Goal: Task Accomplishment & Management: Manage account settings

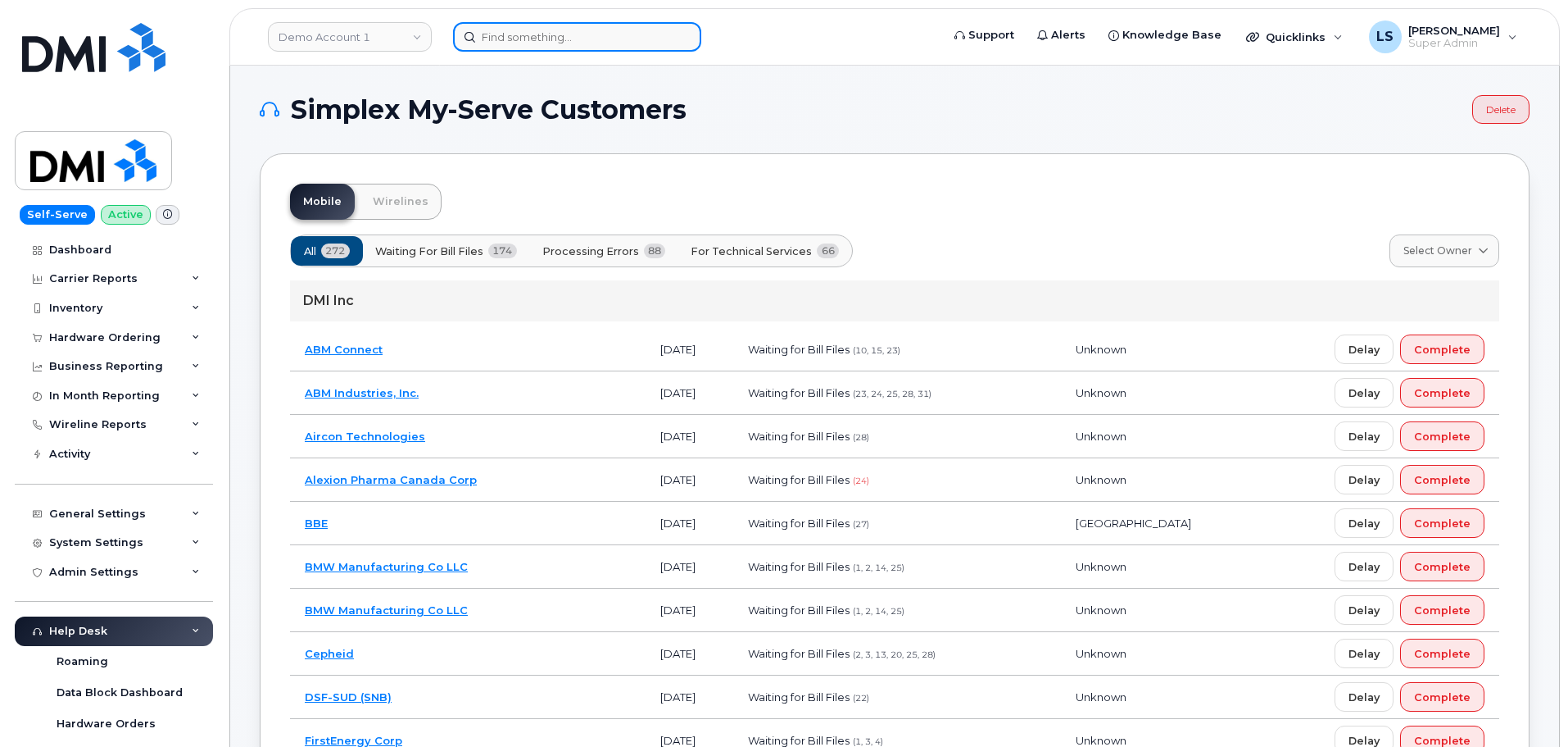
click at [548, 52] on div at bounding box center [692, 37] width 477 height 30
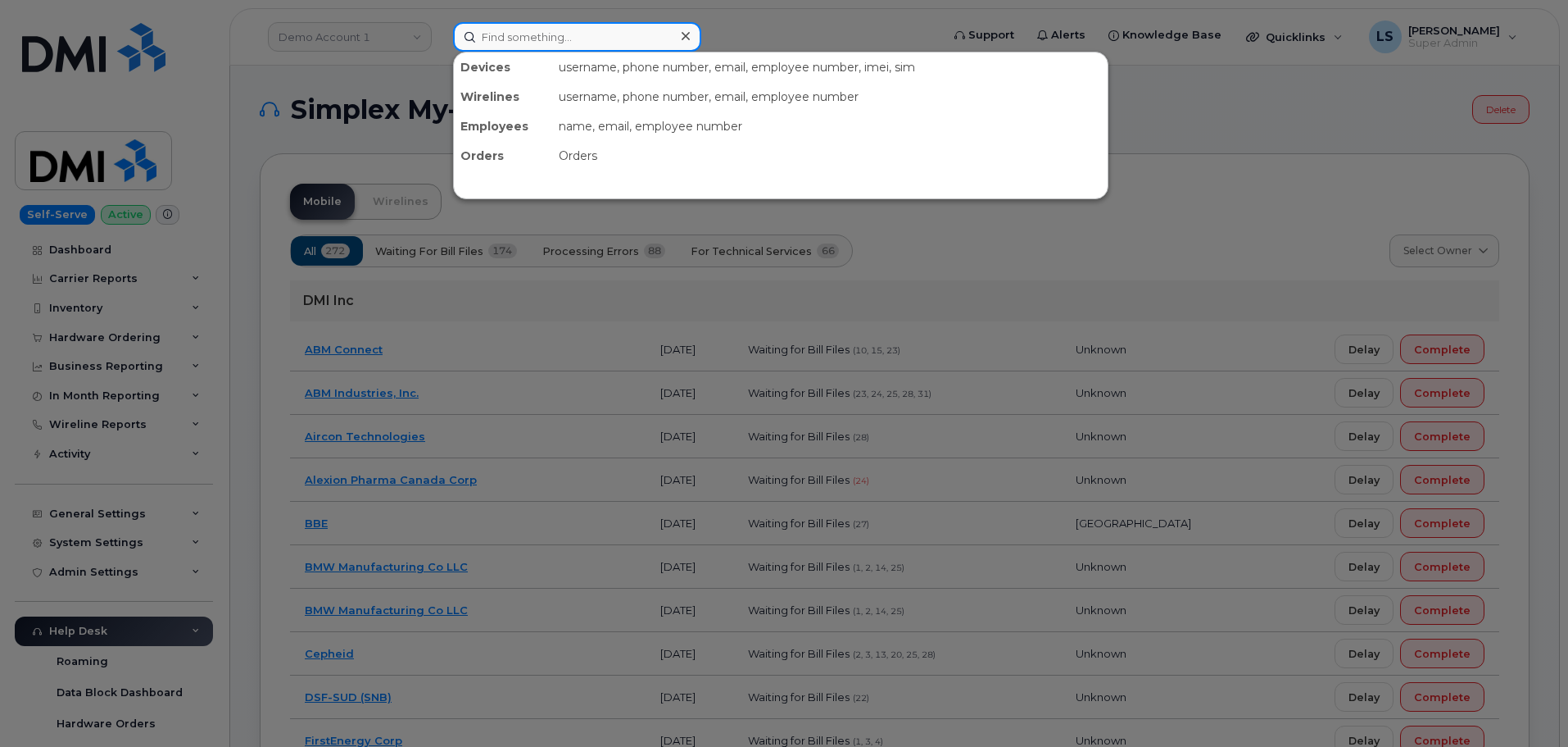
paste input "302219"
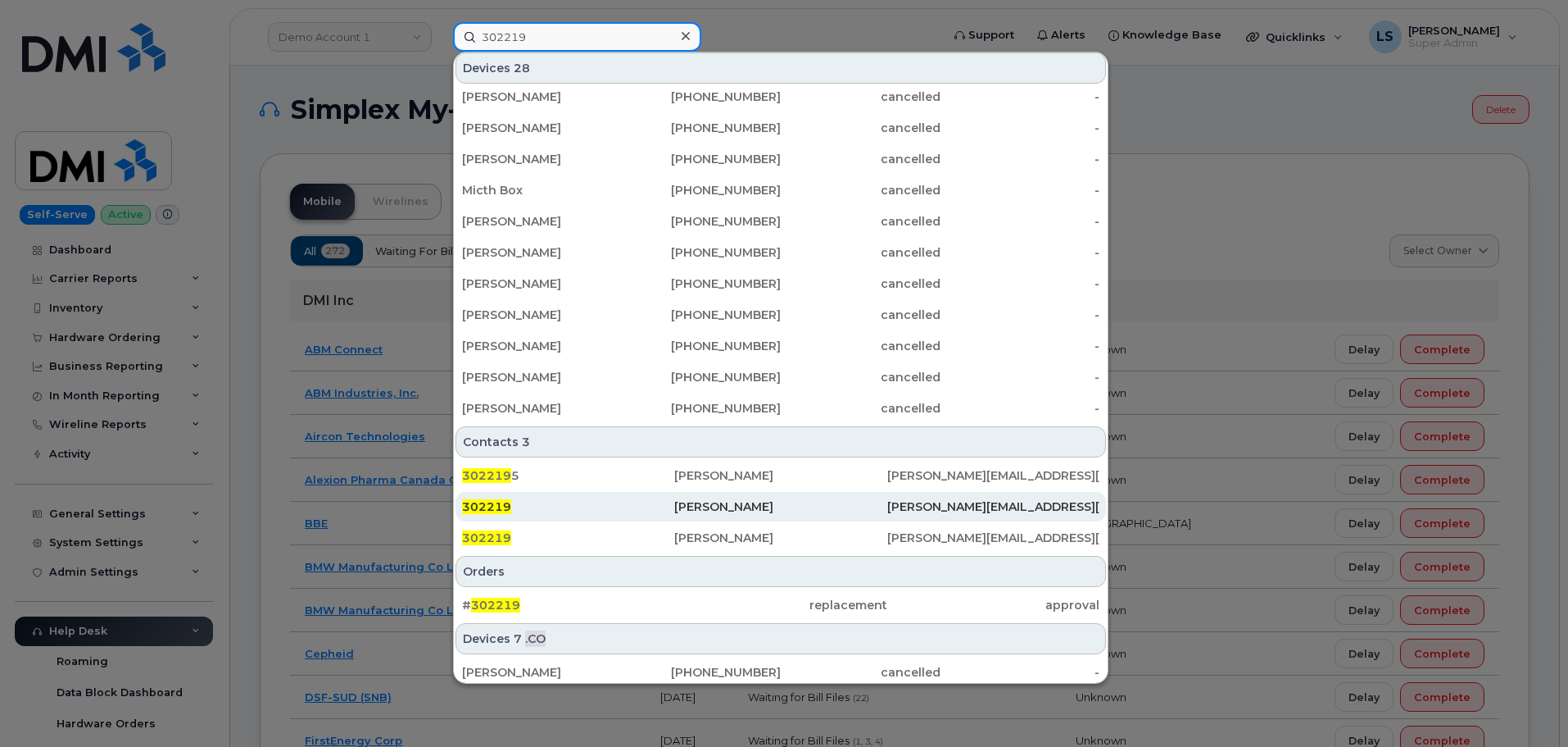
scroll to position [410, 0]
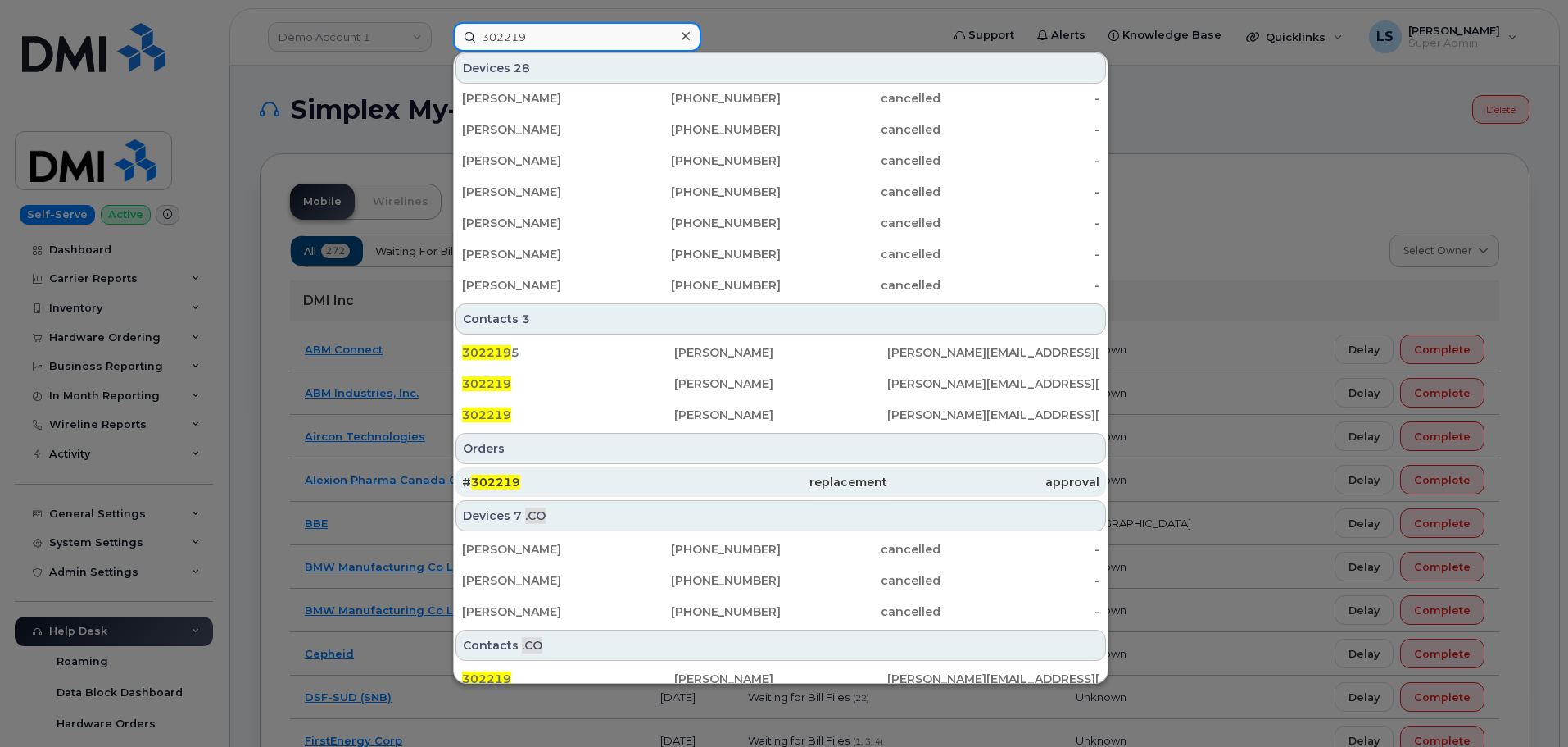
type input "302219"
click at [623, 474] on div "# 302219" at bounding box center [568, 482] width 212 height 30
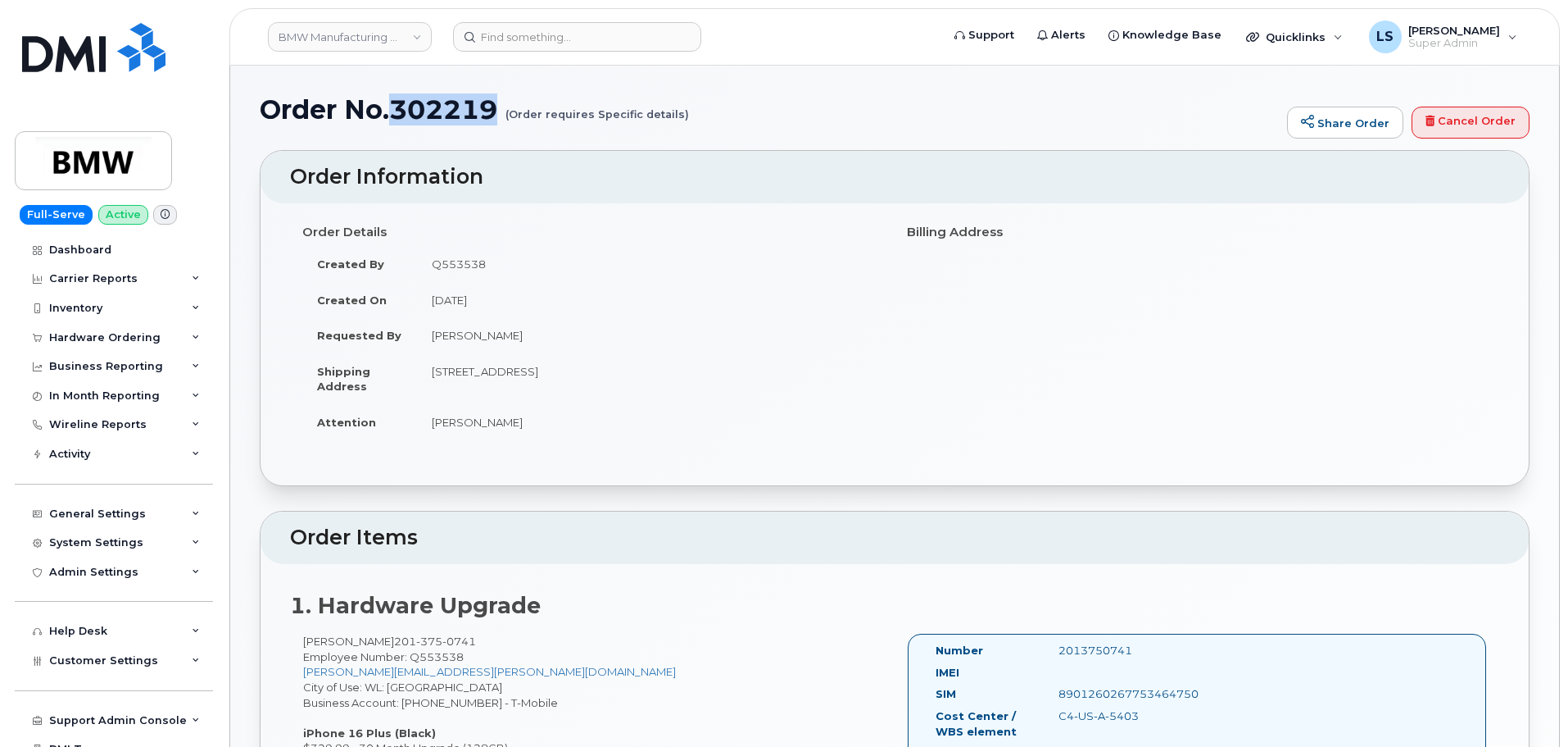
drag, startPoint x: 498, startPoint y: 113, endPoint x: 396, endPoint y: 121, distance: 102.3
click at [396, 121] on h1 "Order No.302219 (Order requires Specific details)" at bounding box center [769, 109] width 1019 height 29
copy h1 "302219"
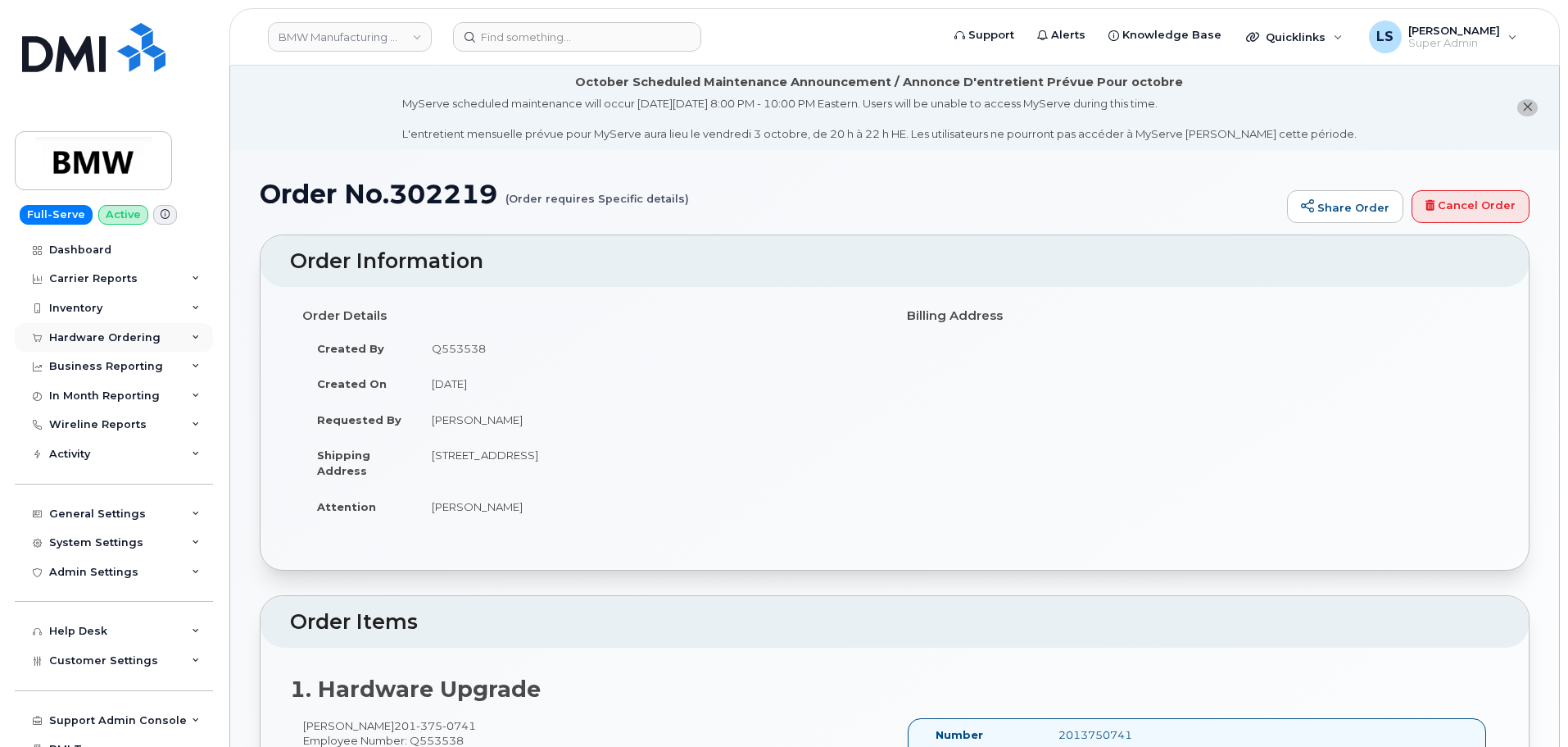
click at [139, 339] on div "Hardware Ordering" at bounding box center [105, 338] width 111 height 13
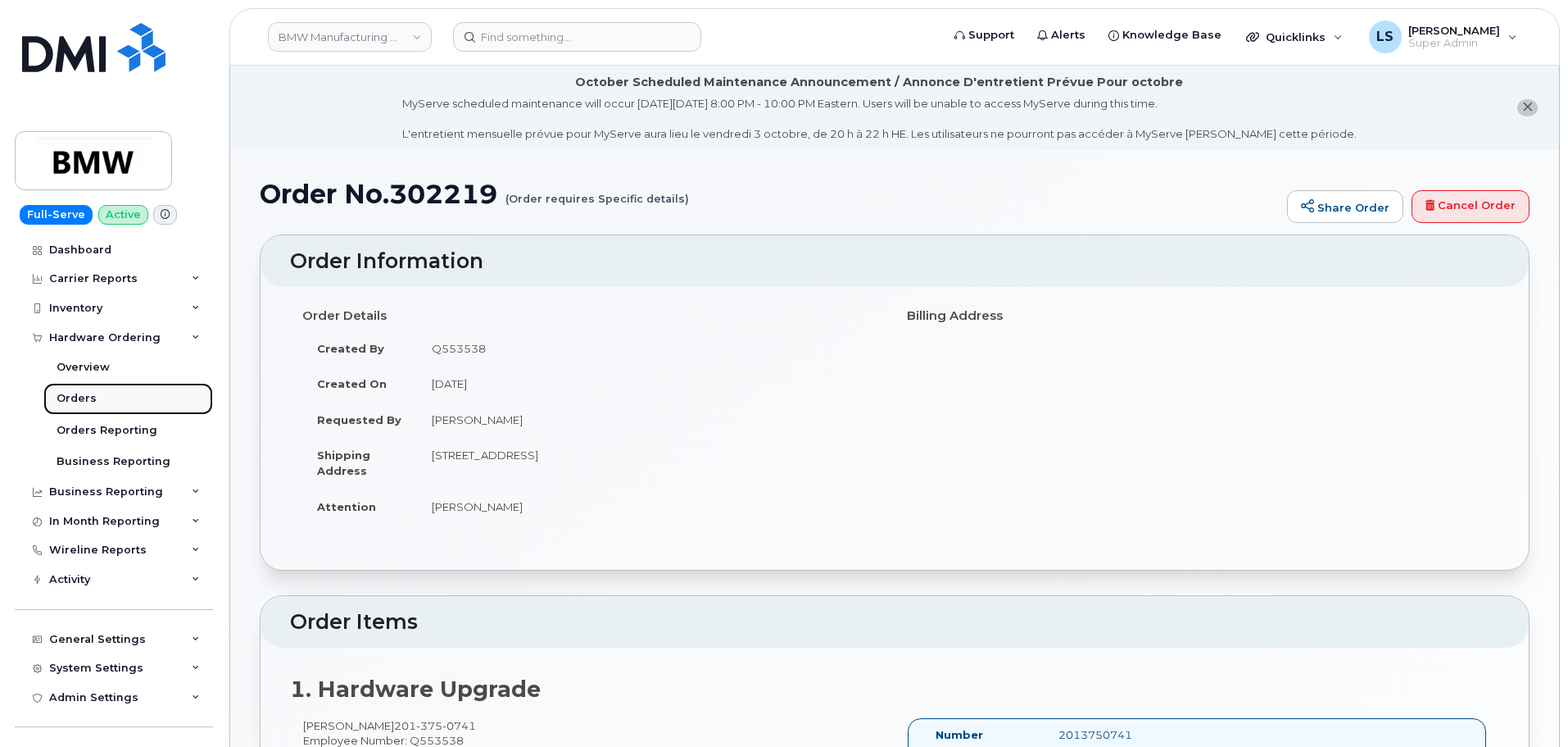
click at [103, 408] on link "Orders" at bounding box center [128, 399] width 170 height 31
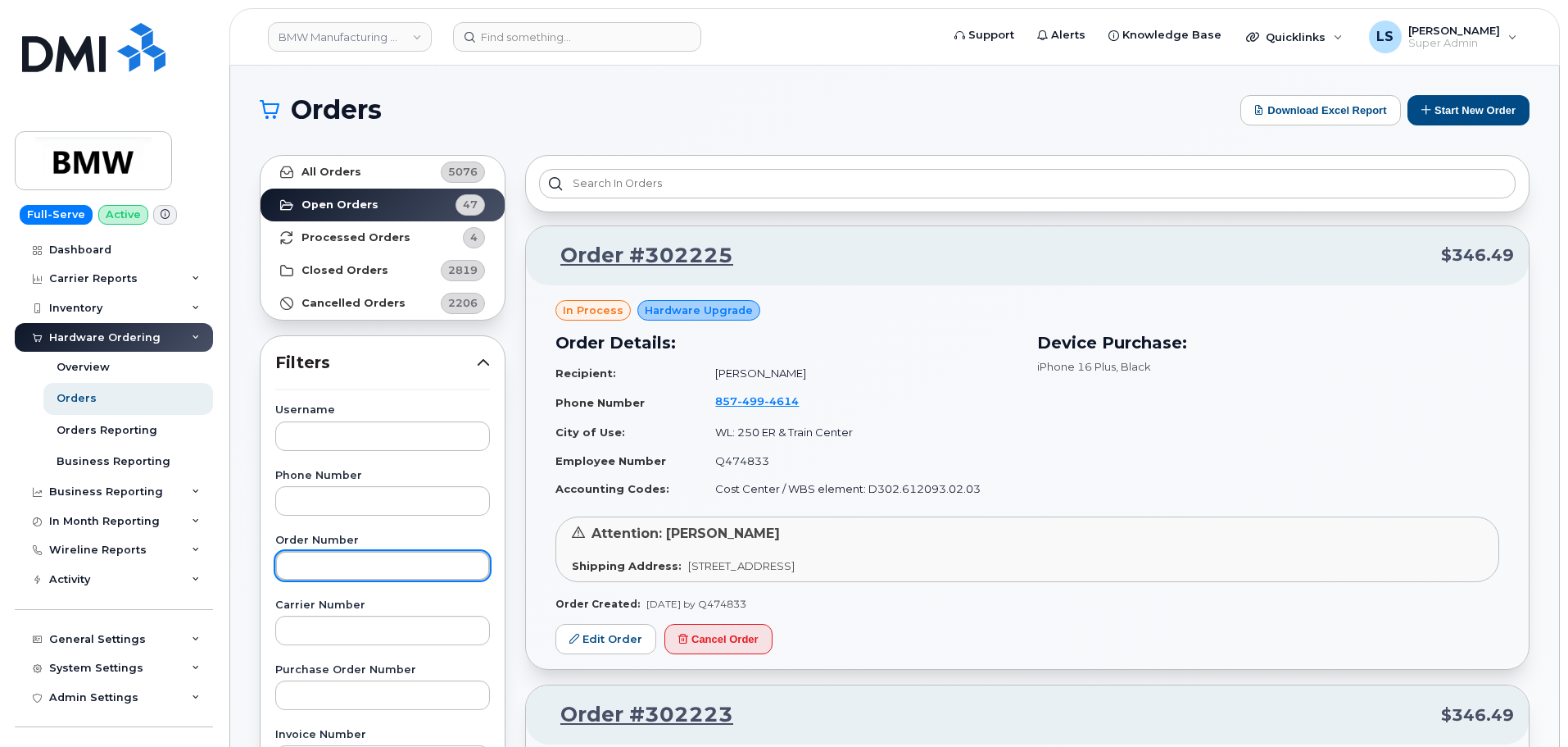
click at [326, 563] on input "text" at bounding box center [383, 566] width 215 height 30
paste input "302219"
type input "302219"
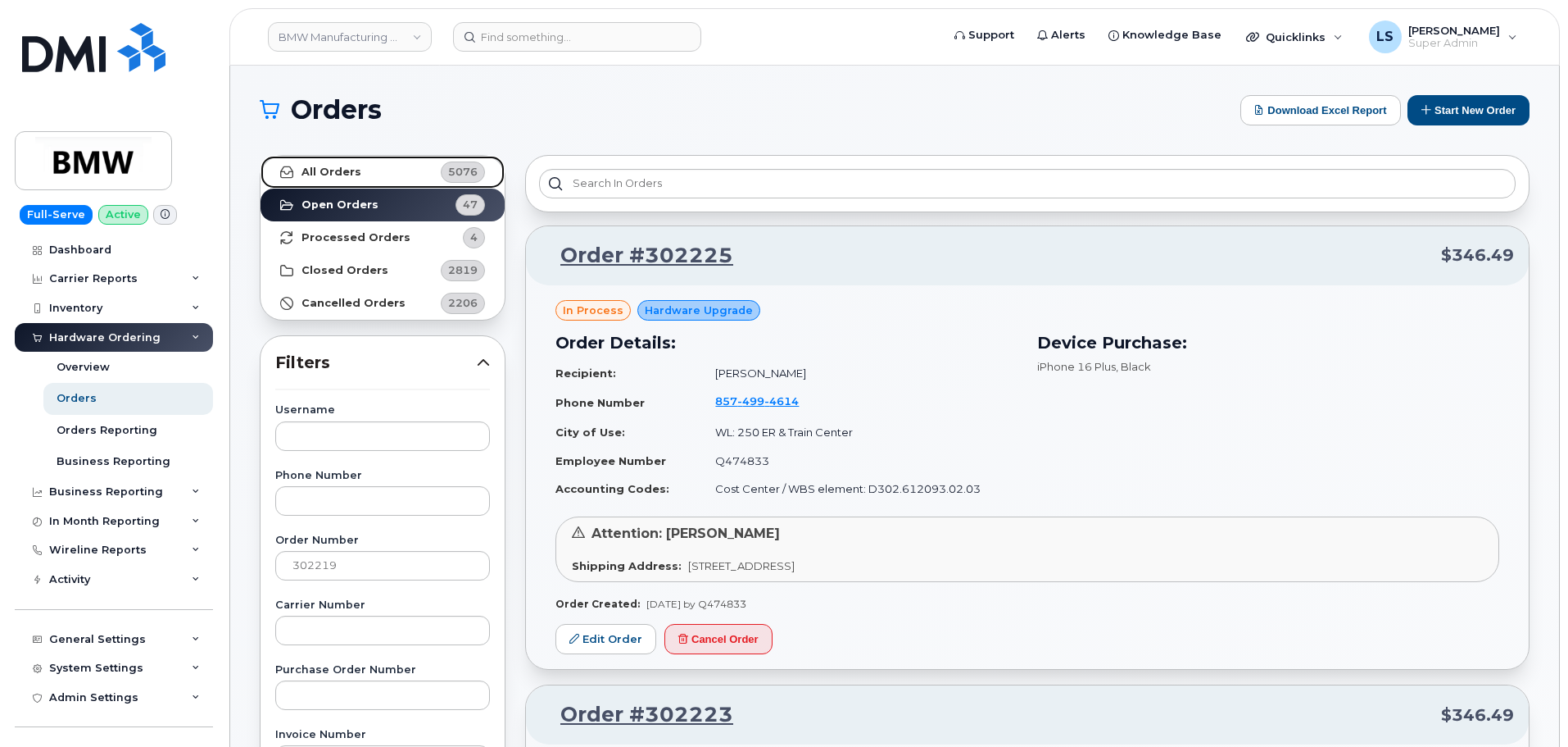
drag, startPoint x: 360, startPoint y: 178, endPoint x: 371, endPoint y: 189, distance: 15.6
click at [360, 177] on link "All Orders 5076" at bounding box center [383, 172] width 244 height 33
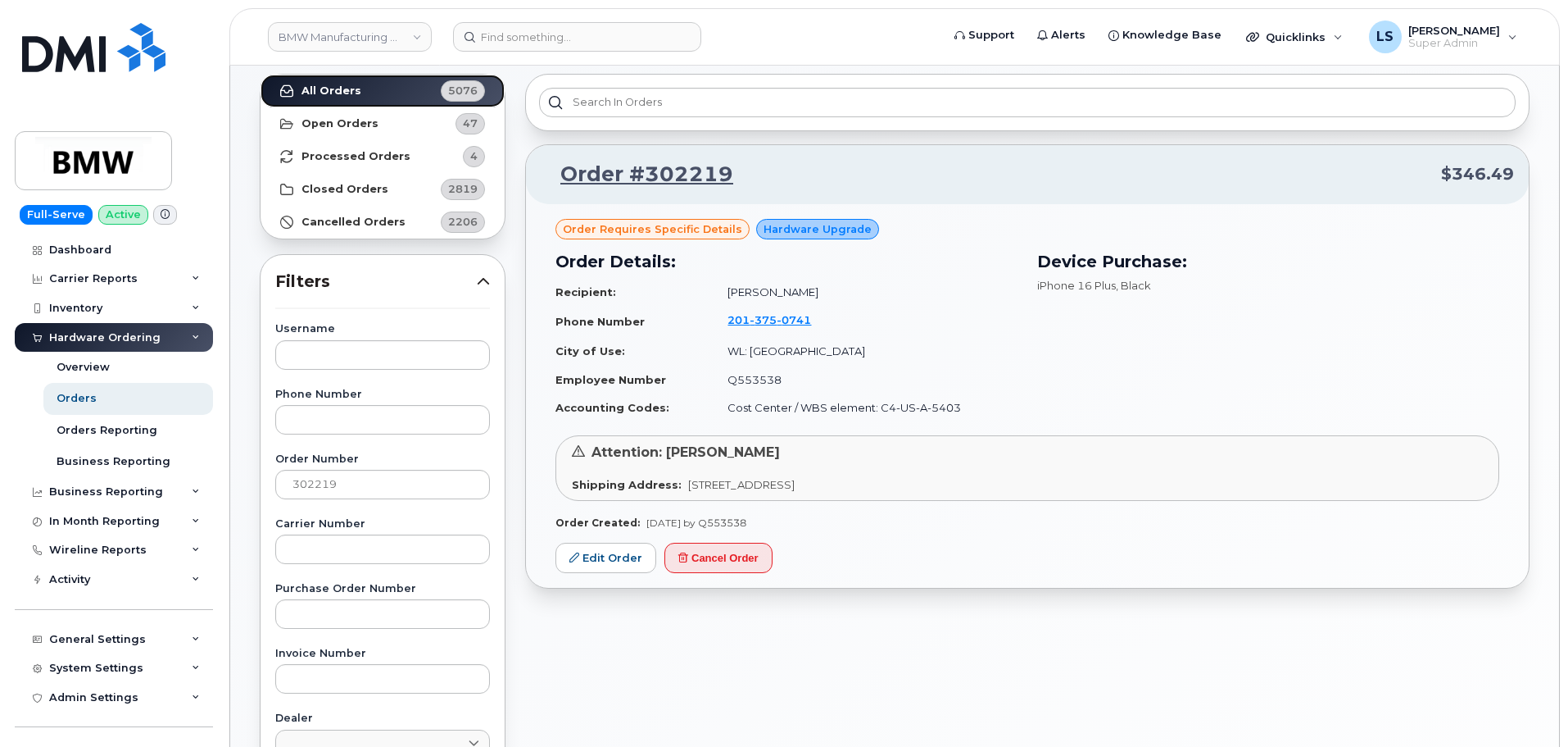
scroll to position [82, 0]
click at [585, 563] on link "Edit Order" at bounding box center [606, 557] width 101 height 30
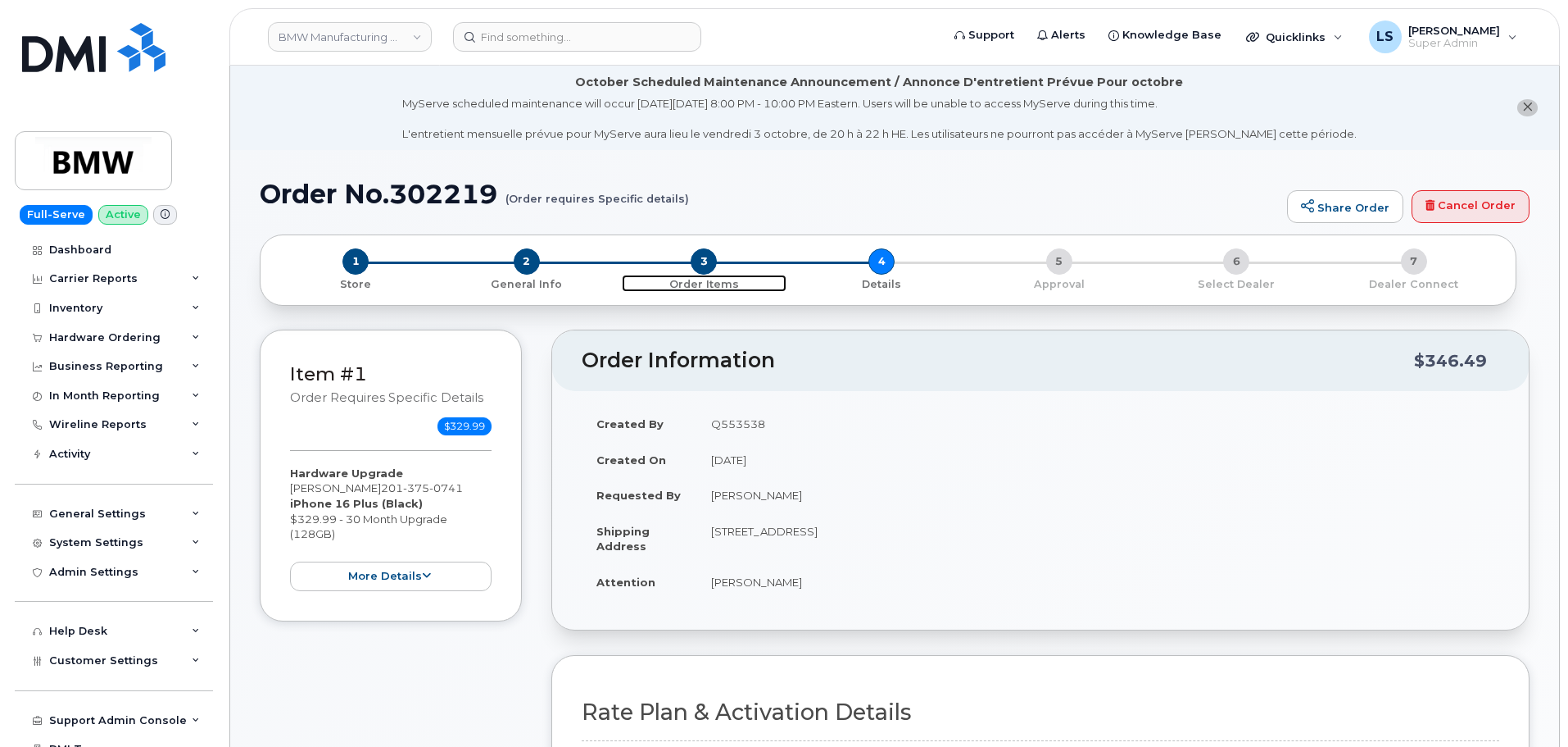
click at [703, 259] on span "3" at bounding box center [704, 262] width 26 height 26
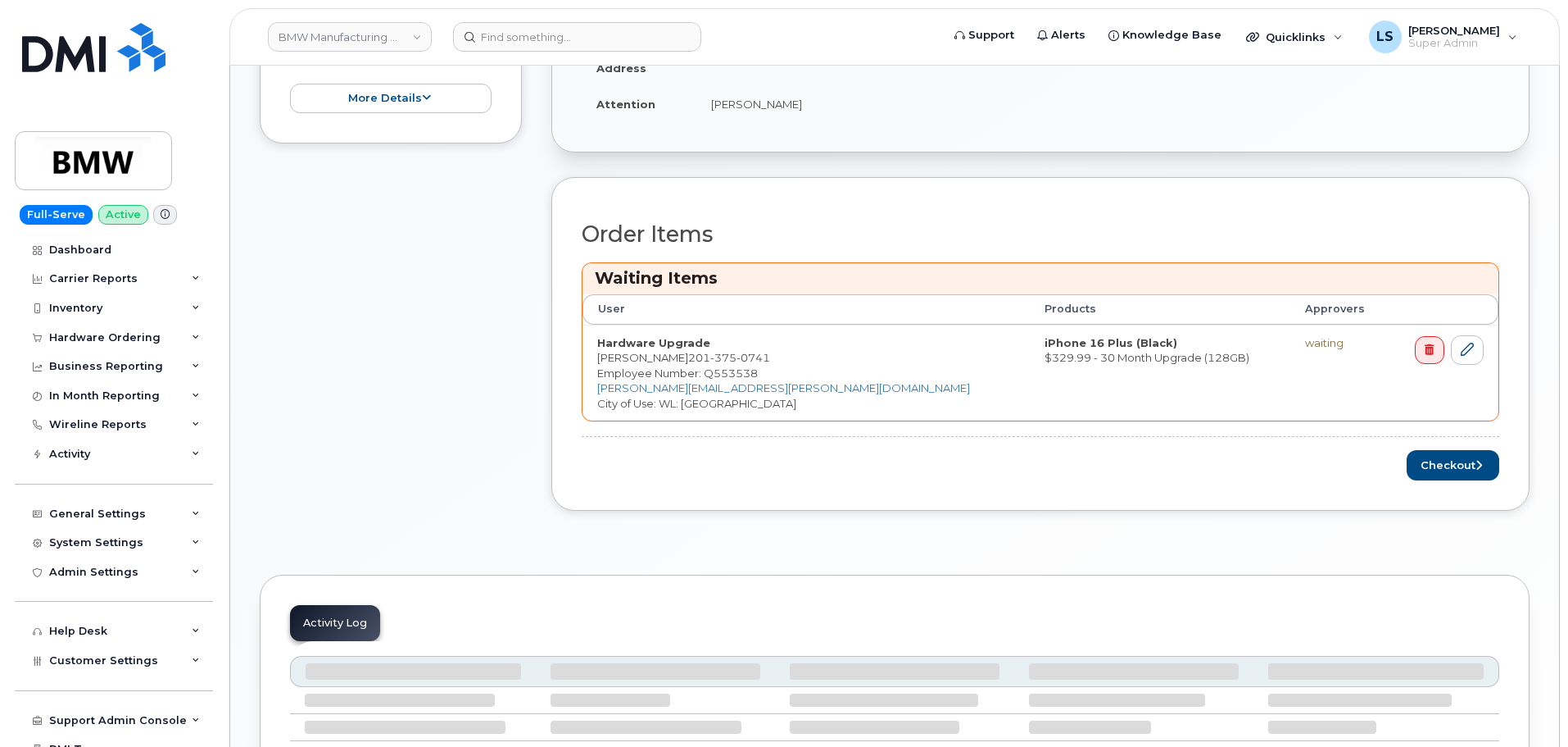
scroll to position [492, 0]
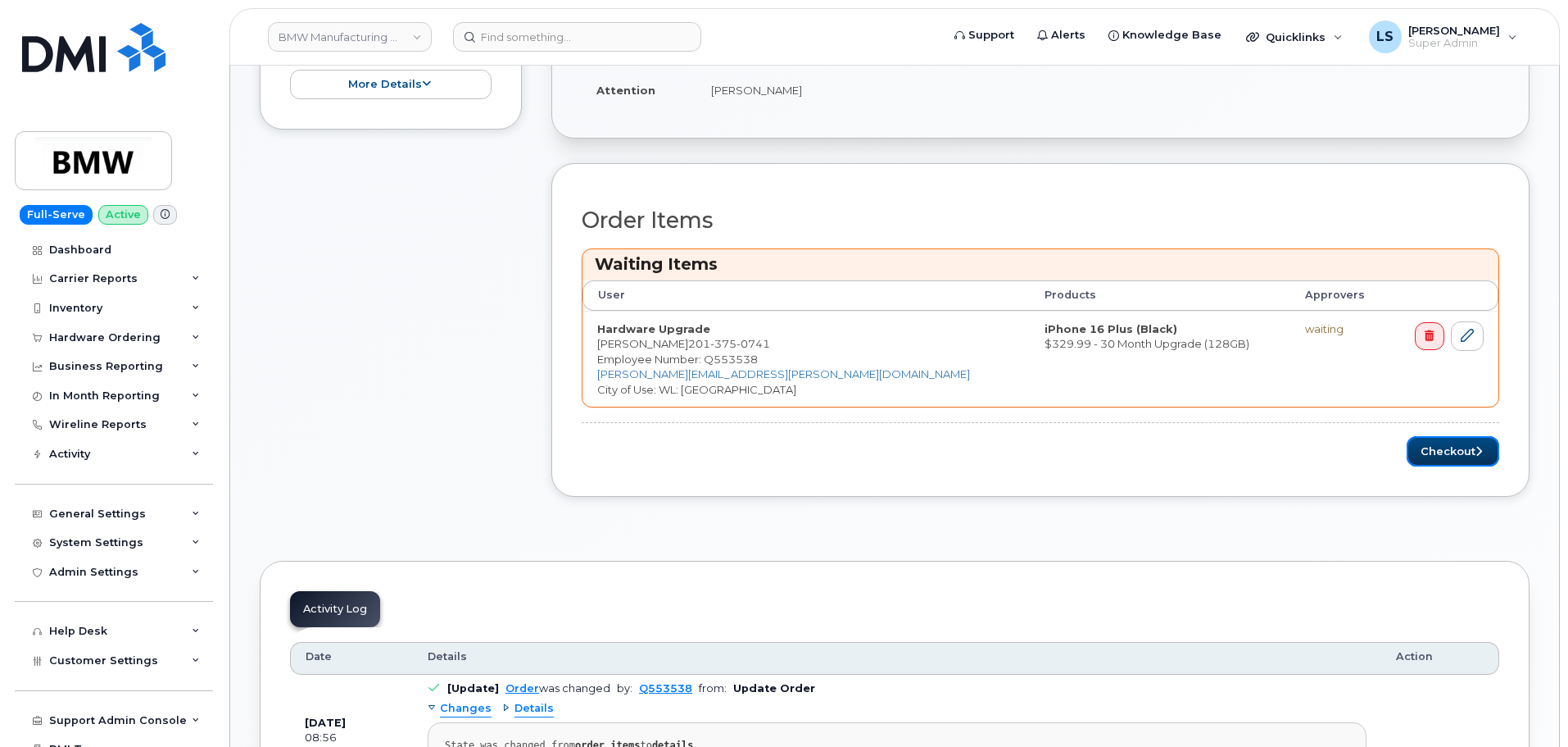
drag, startPoint x: 1466, startPoint y: 449, endPoint x: 1446, endPoint y: 471, distance: 29.7
click at [1459, 451] on button "Checkout" at bounding box center [1452, 451] width 93 height 30
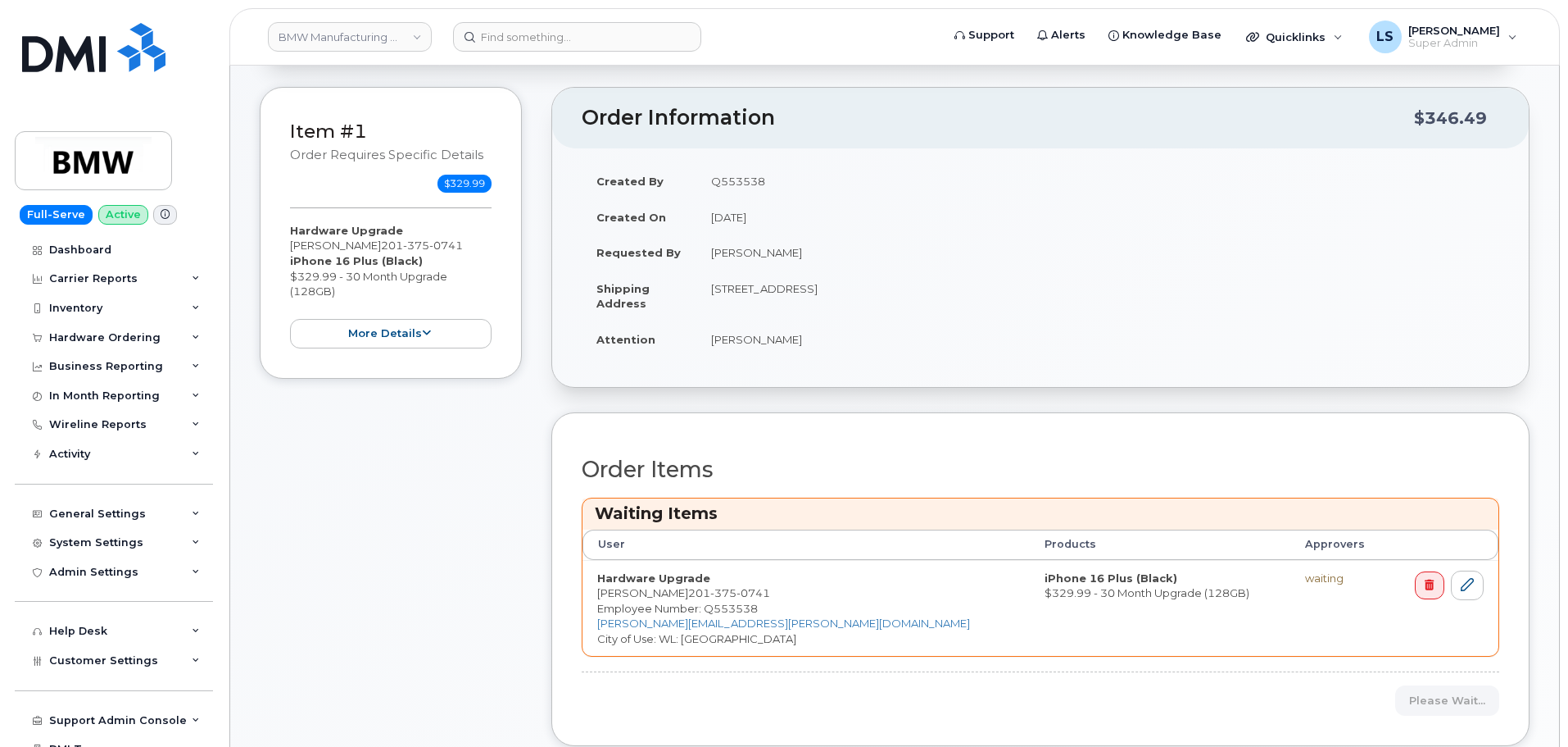
scroll to position [82, 0]
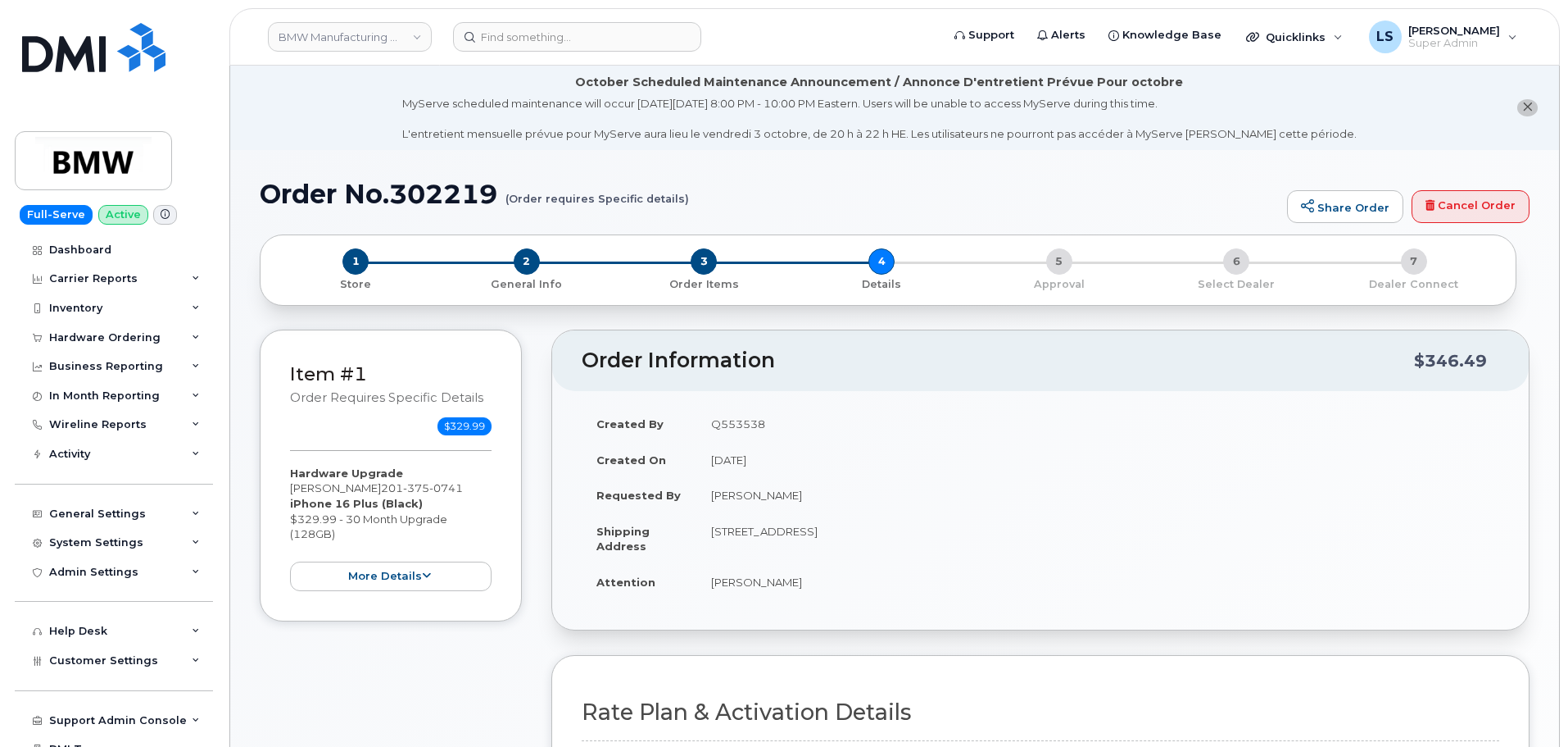
click at [701, 265] on span "3" at bounding box center [704, 262] width 26 height 26
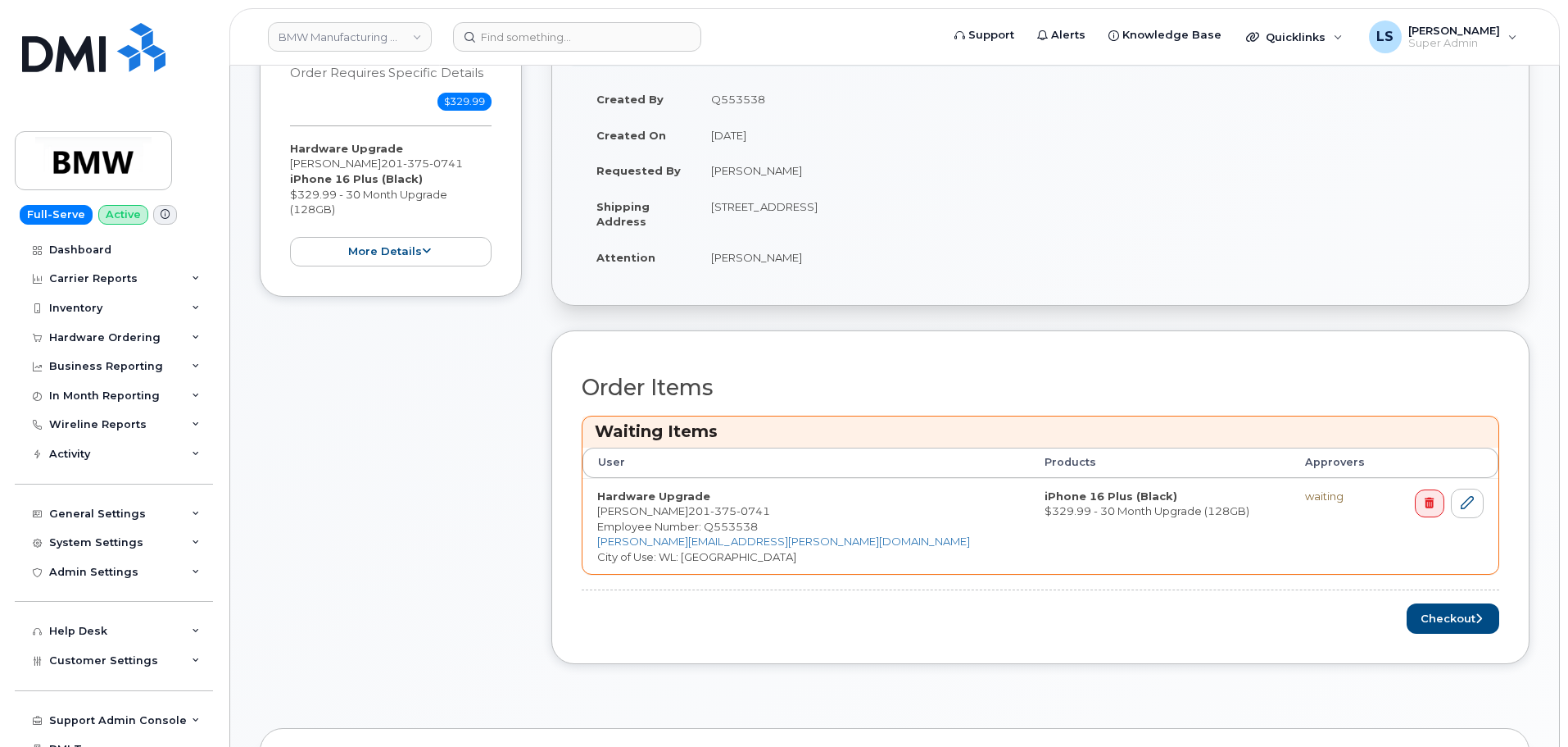
scroll to position [328, 0]
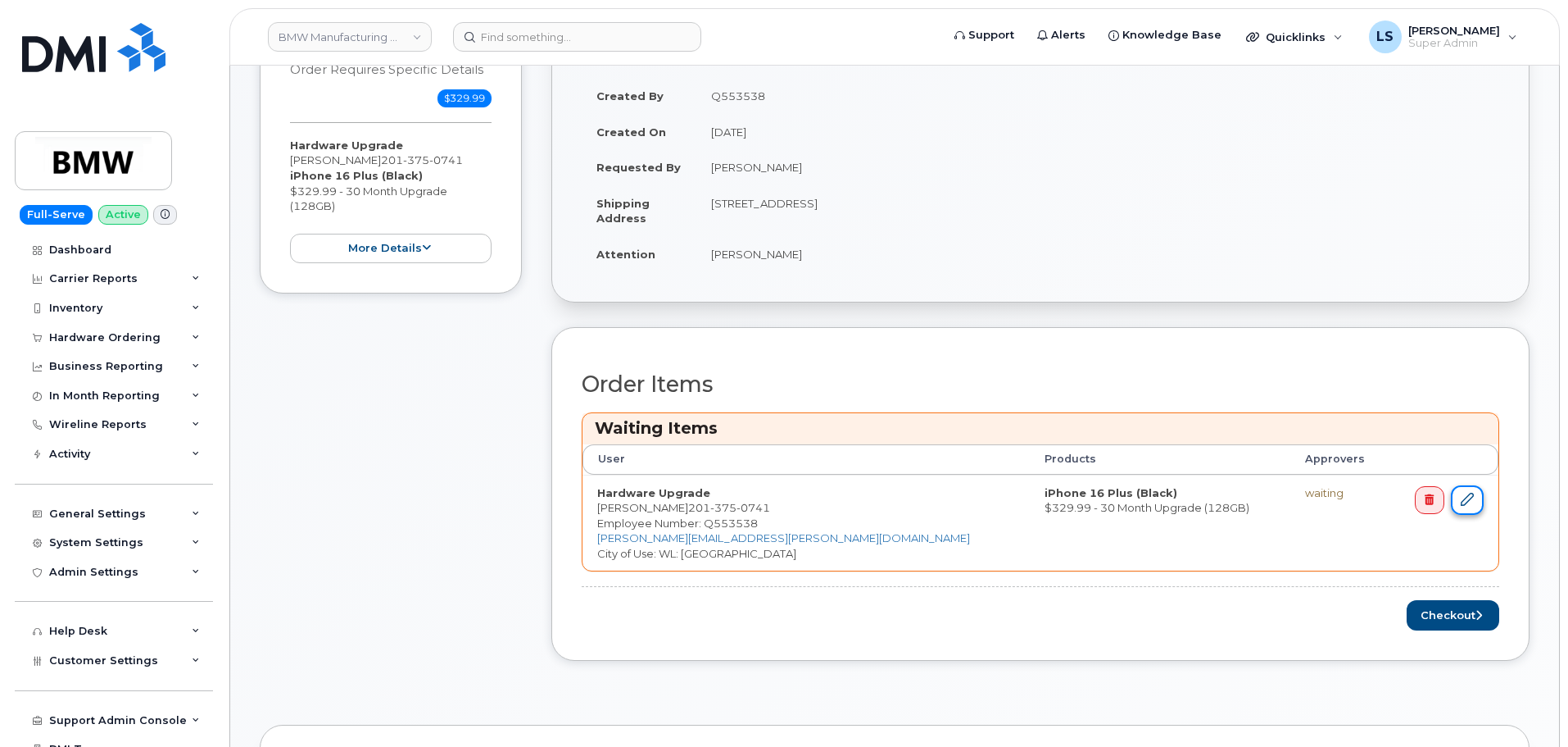
click at [1473, 497] on icon at bounding box center [1467, 499] width 13 height 13
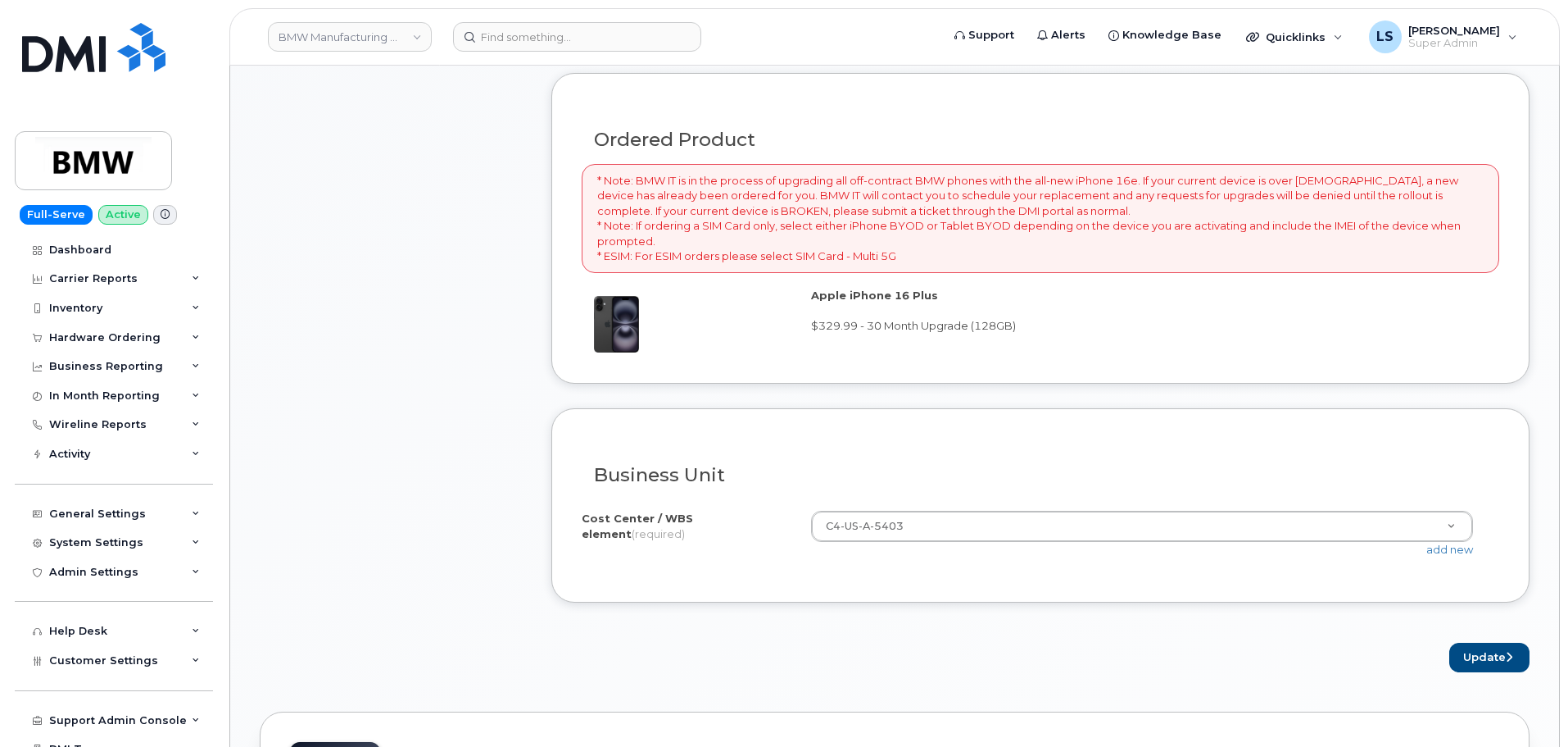
scroll to position [1288, 0]
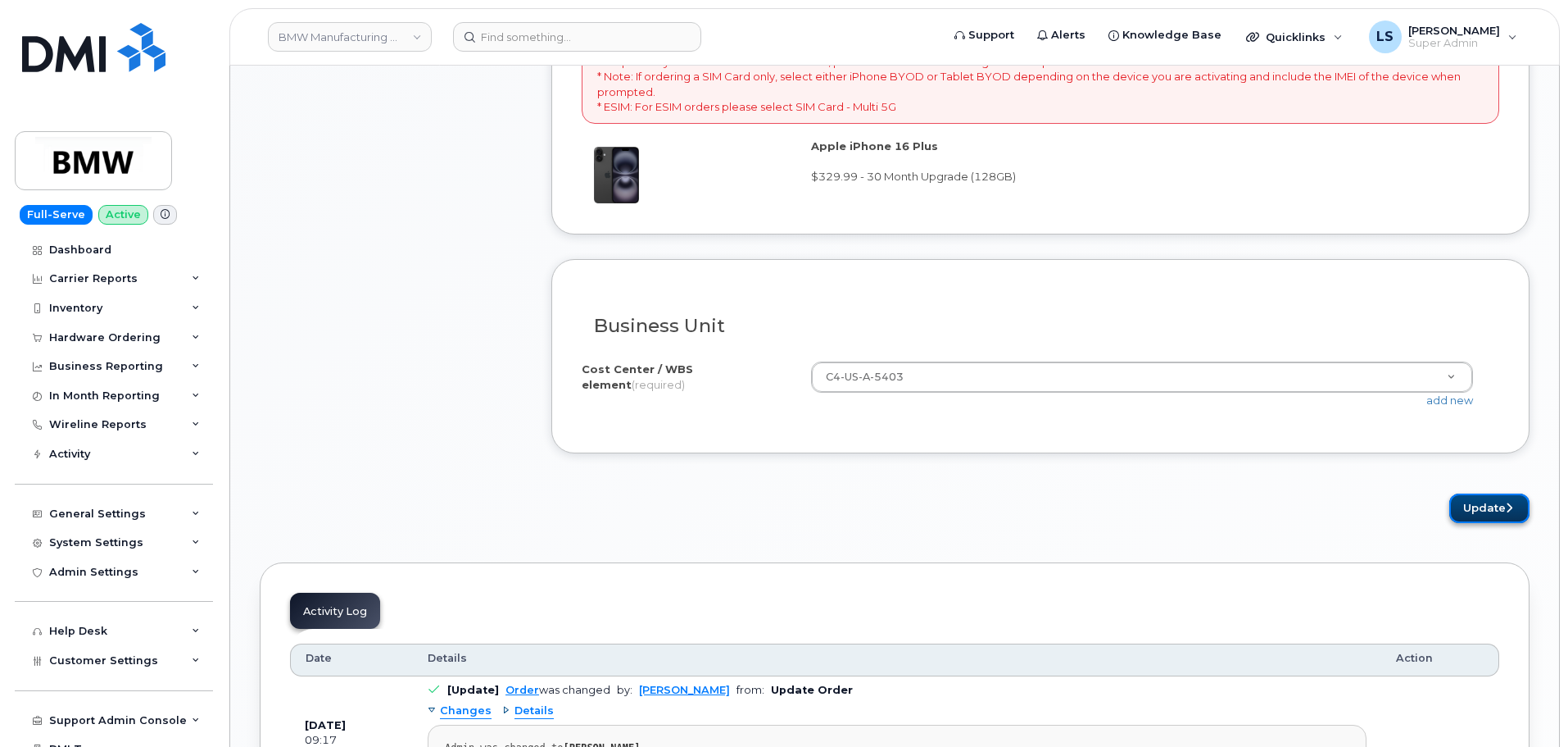
click at [1488, 507] on button "Update" at bounding box center [1489, 508] width 80 height 30
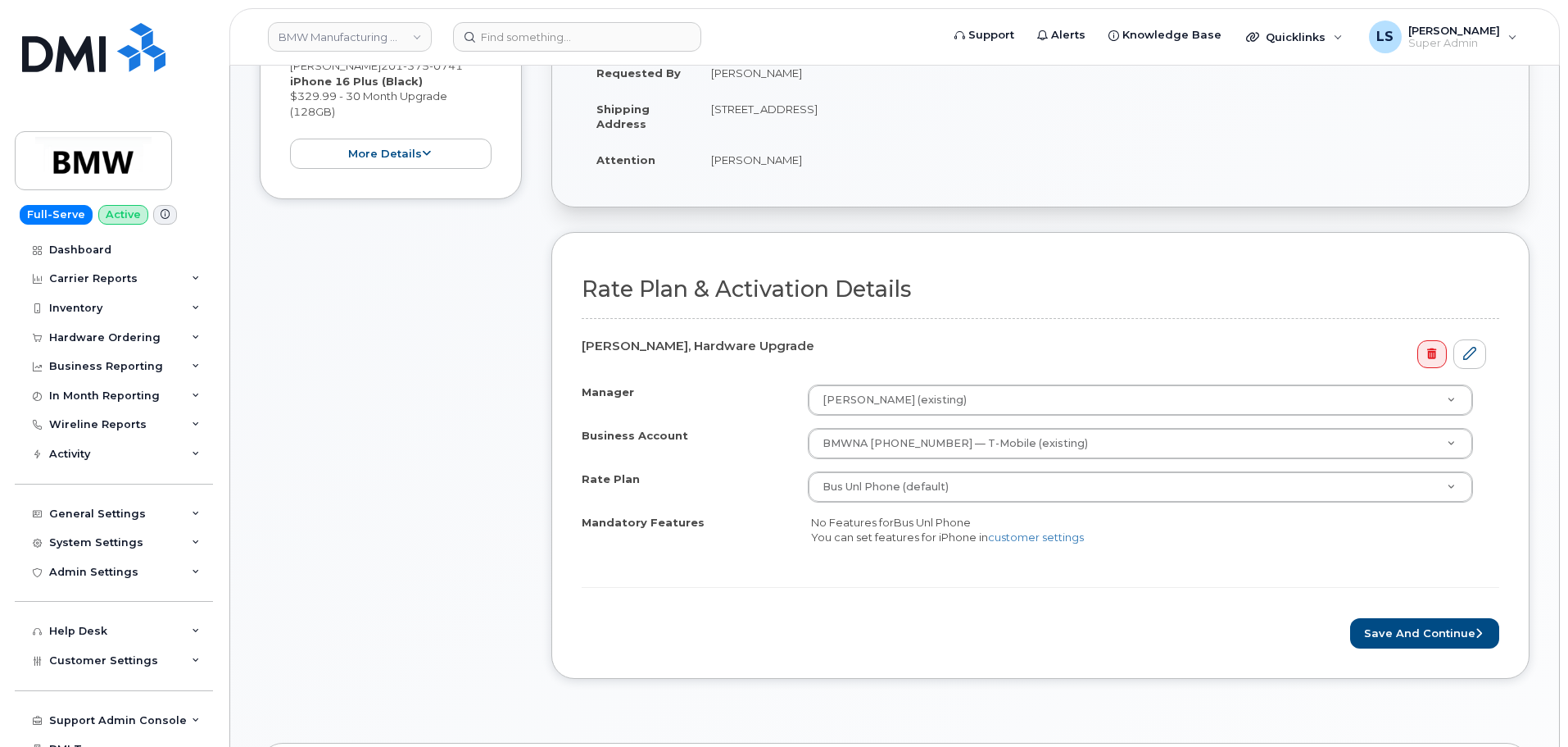
scroll to position [492, 0]
click at [1475, 351] on icon at bounding box center [1470, 354] width 13 height 13
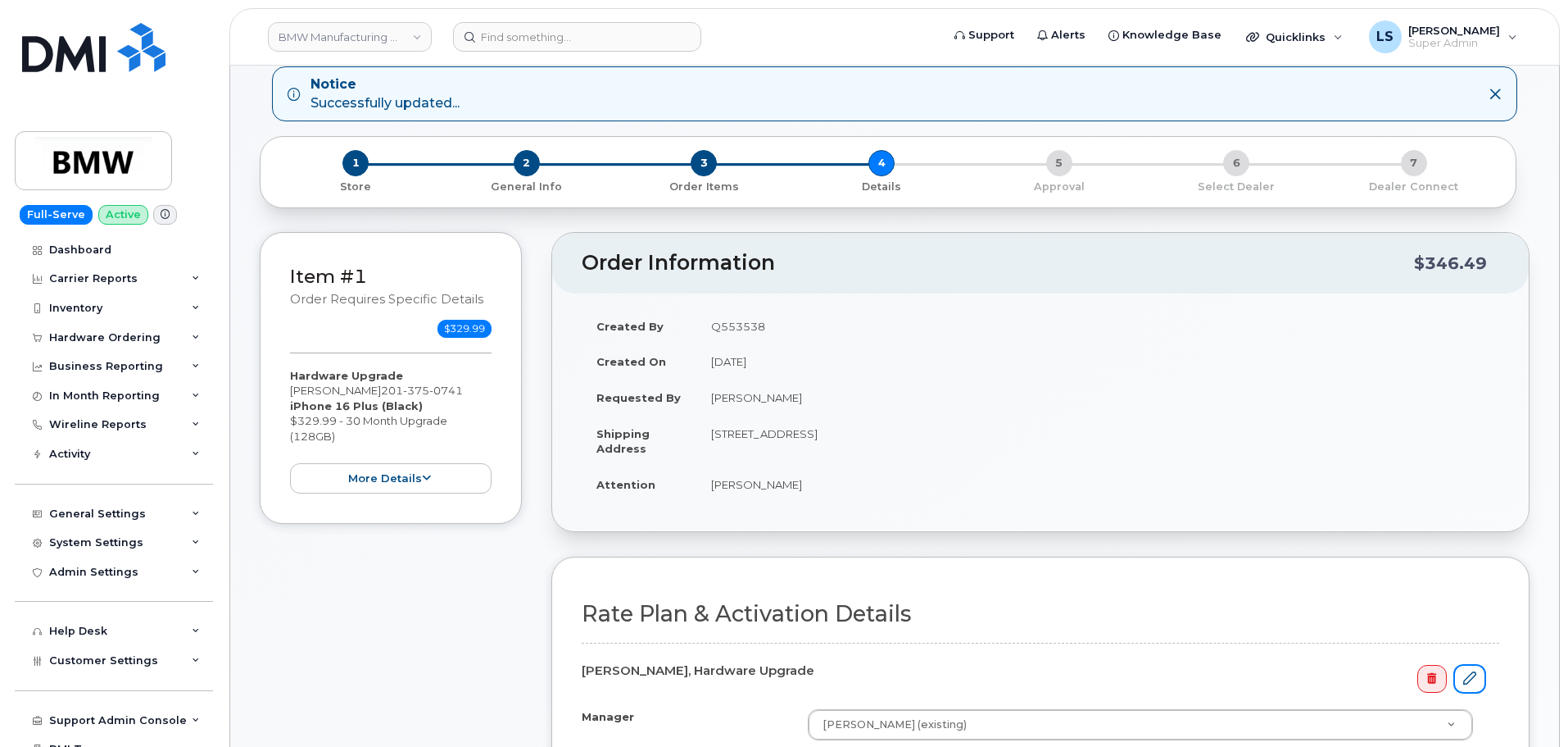
scroll to position [0, 0]
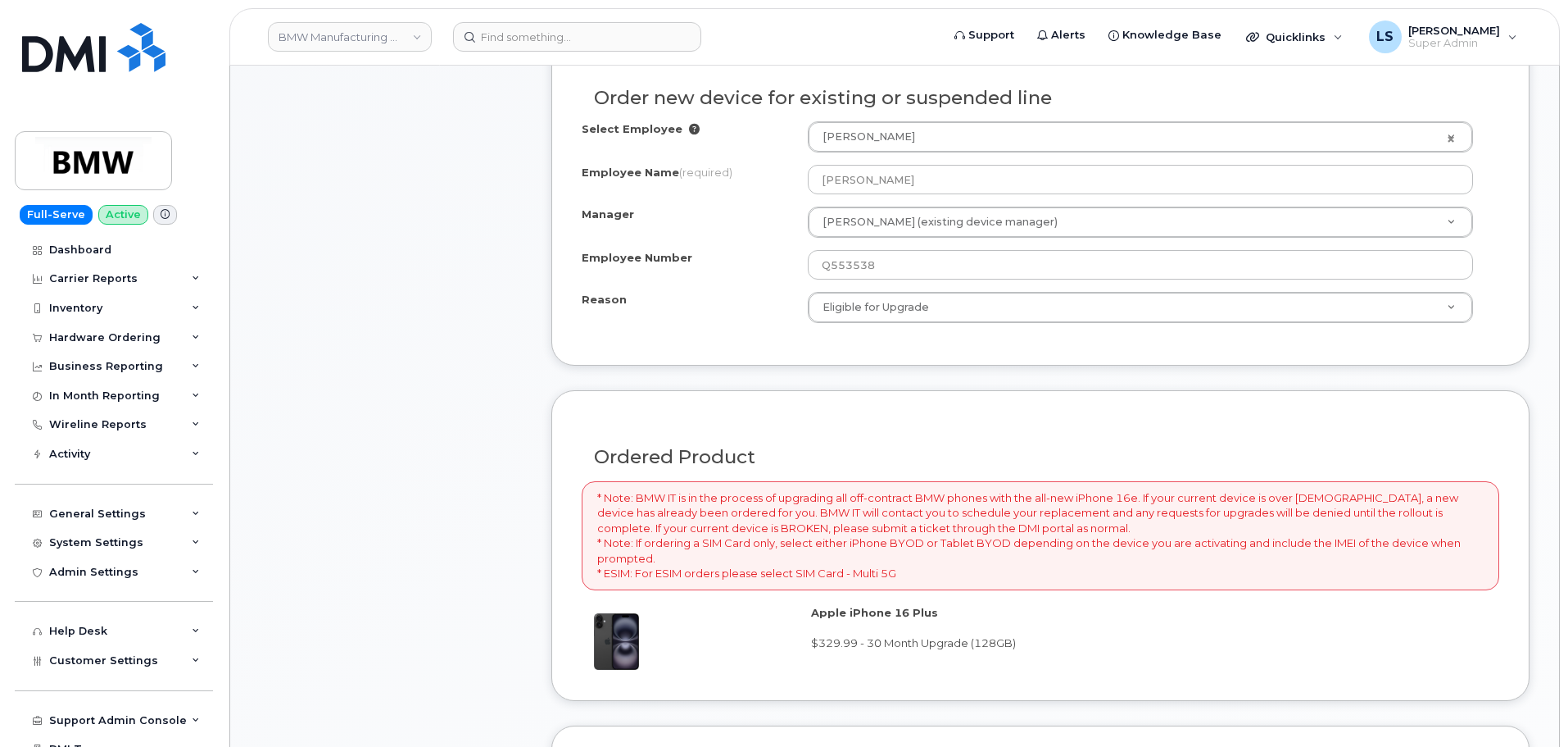
scroll to position [1232, 0]
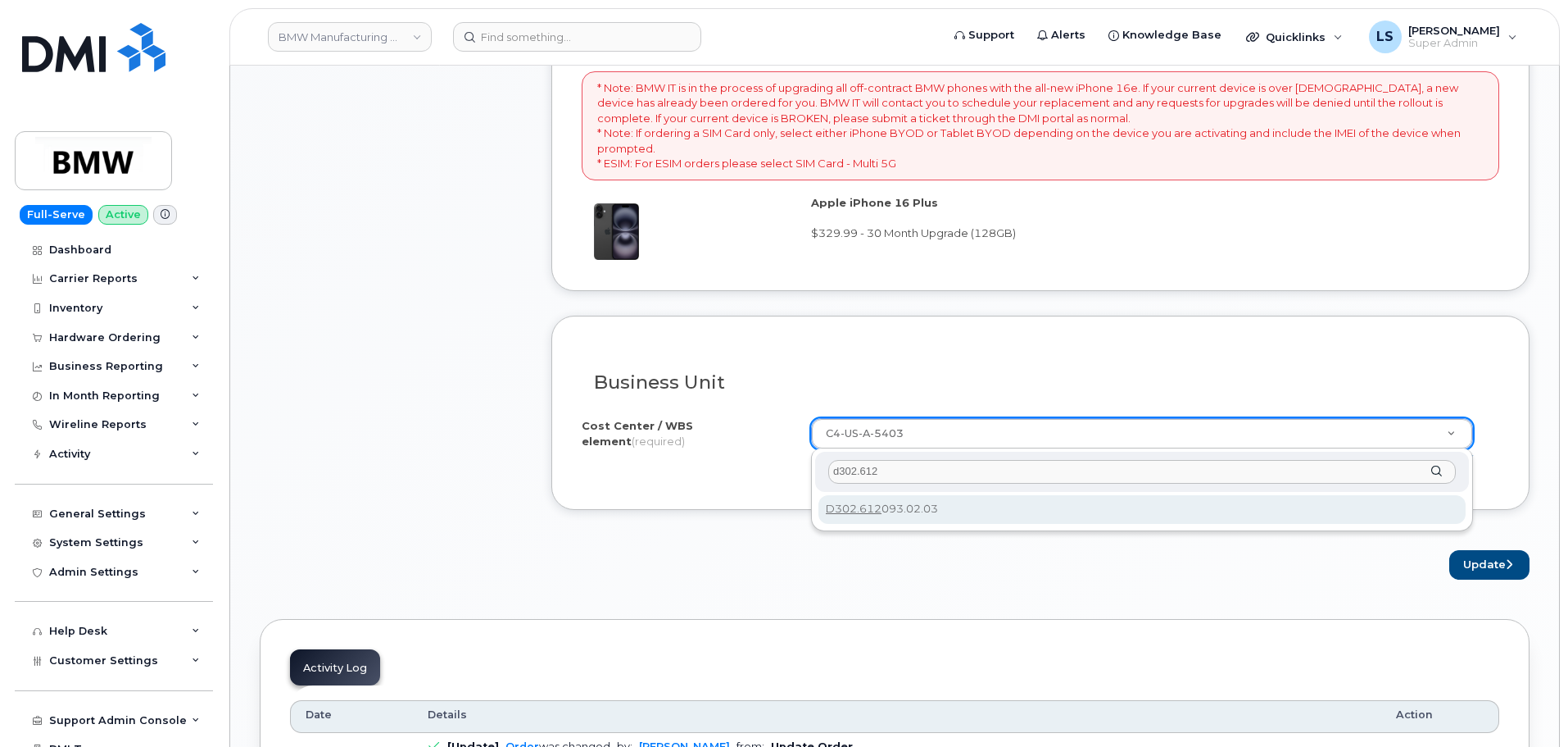
type input "d302.612"
type input "D302.612093.02.03"
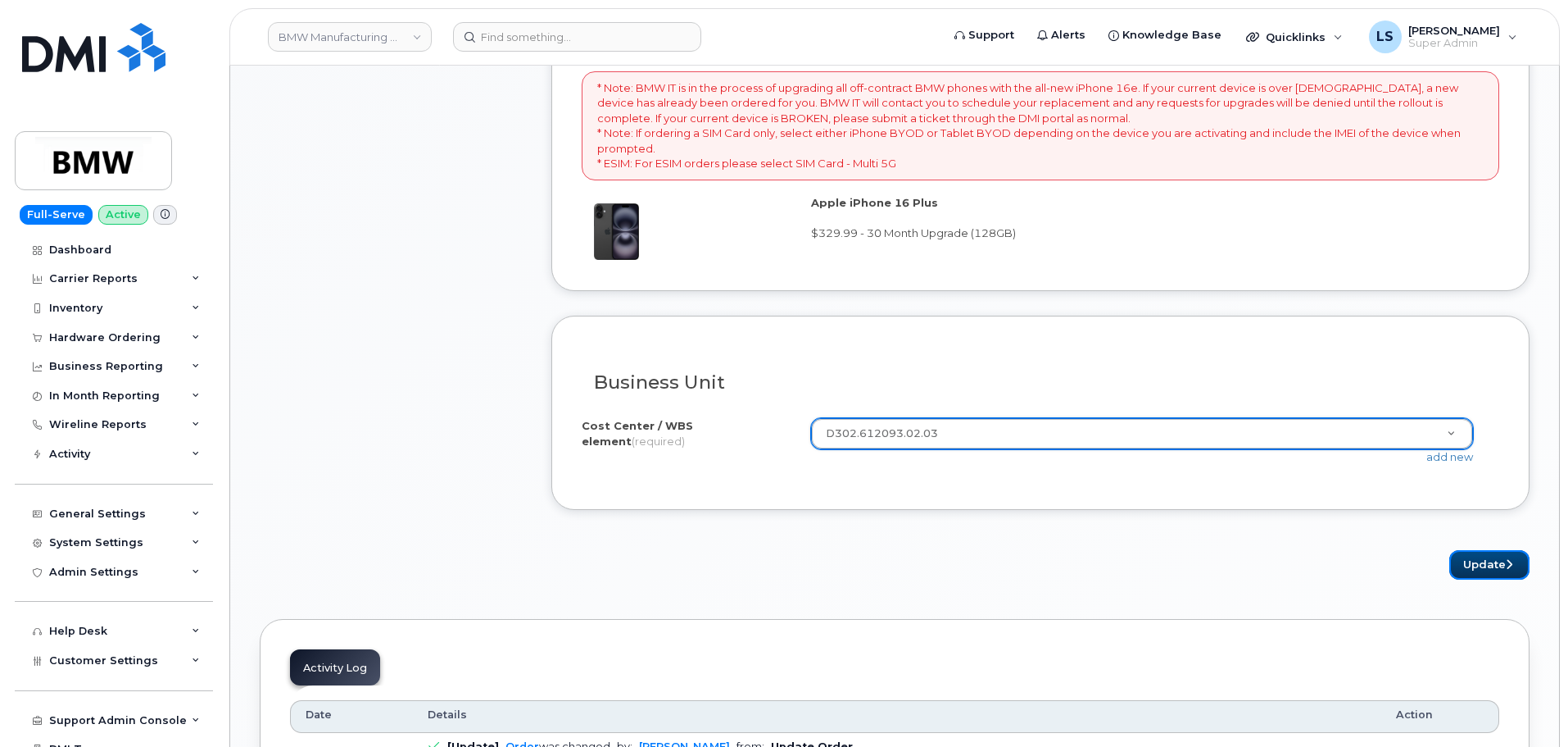
drag, startPoint x: 1476, startPoint y: 565, endPoint x: 916, endPoint y: 511, distance: 562.6
click at [1475, 566] on button "Update" at bounding box center [1489, 565] width 80 height 30
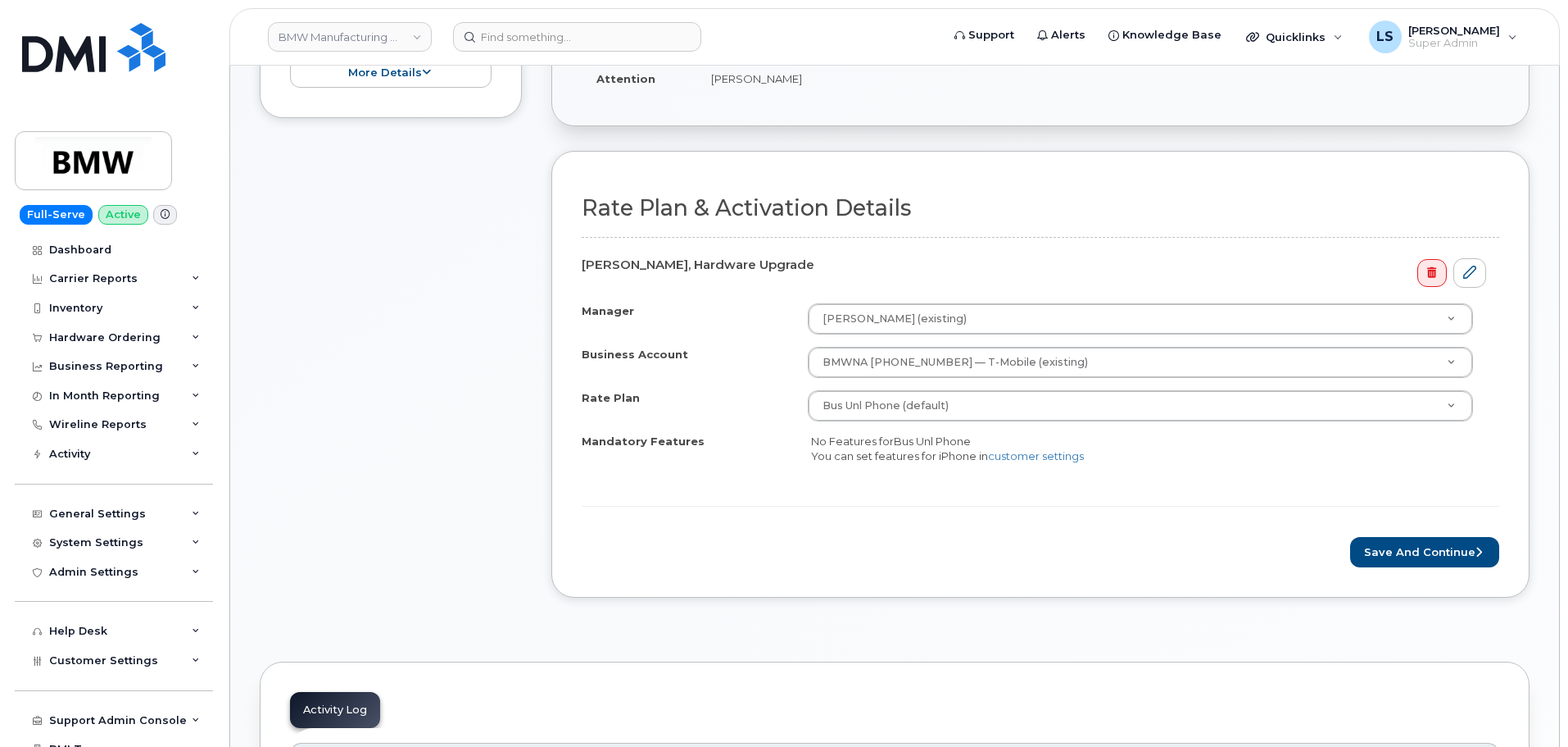
scroll to position [656, 0]
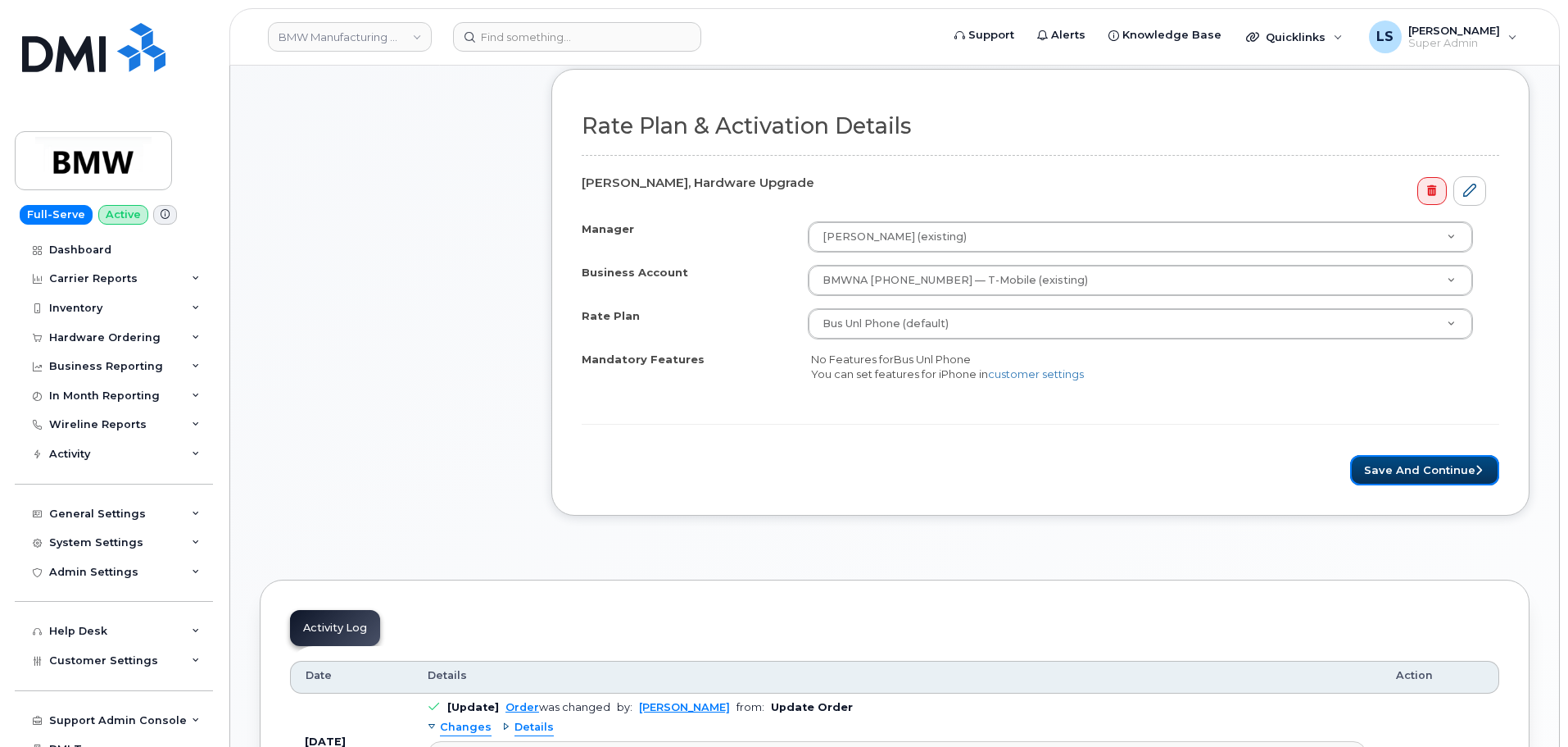
drag, startPoint x: 1442, startPoint y: 471, endPoint x: 1402, endPoint y: 492, distance: 45.2
click at [1438, 473] on button "Save and Continue" at bounding box center [1425, 470] width 149 height 30
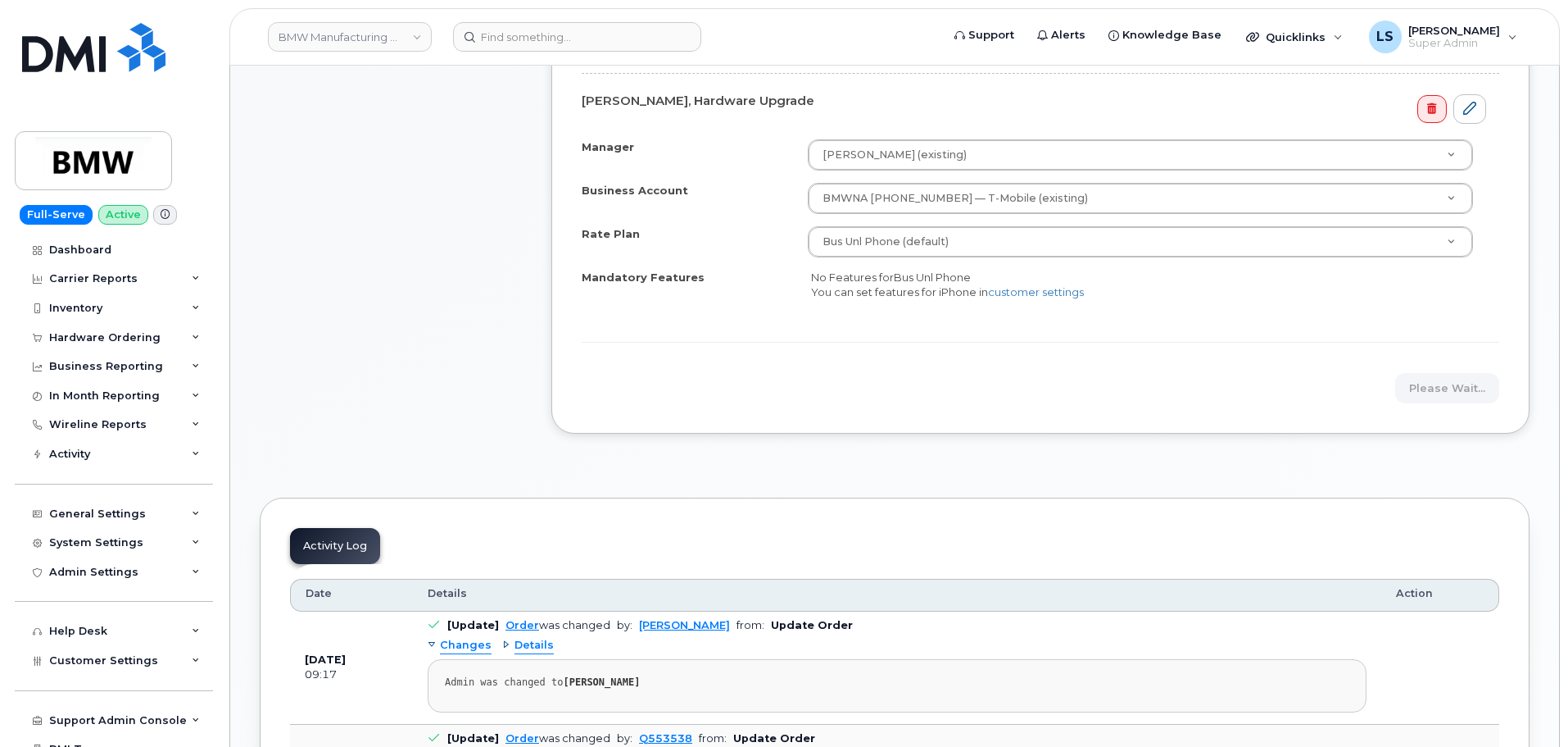
scroll to position [328, 0]
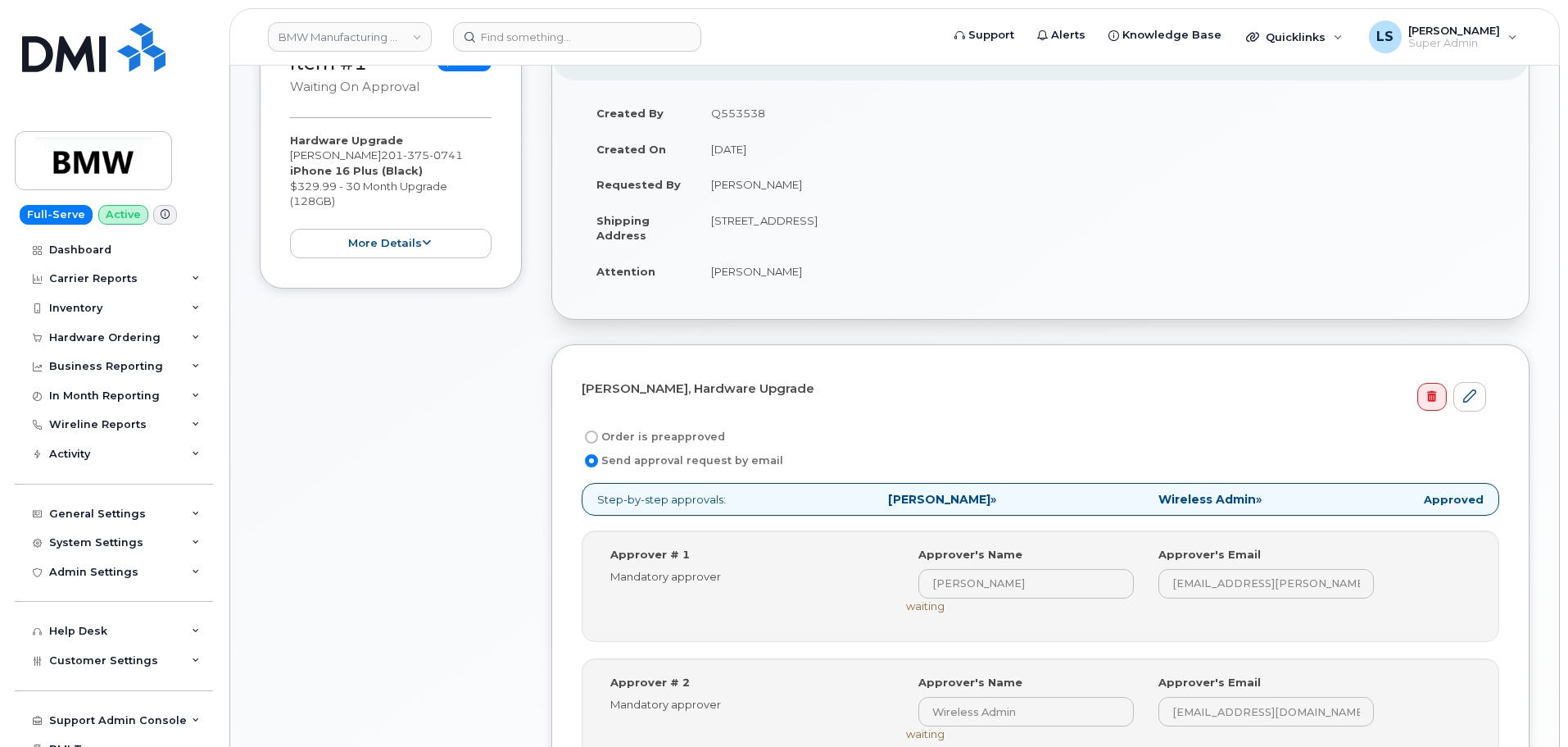
scroll to position [492, 0]
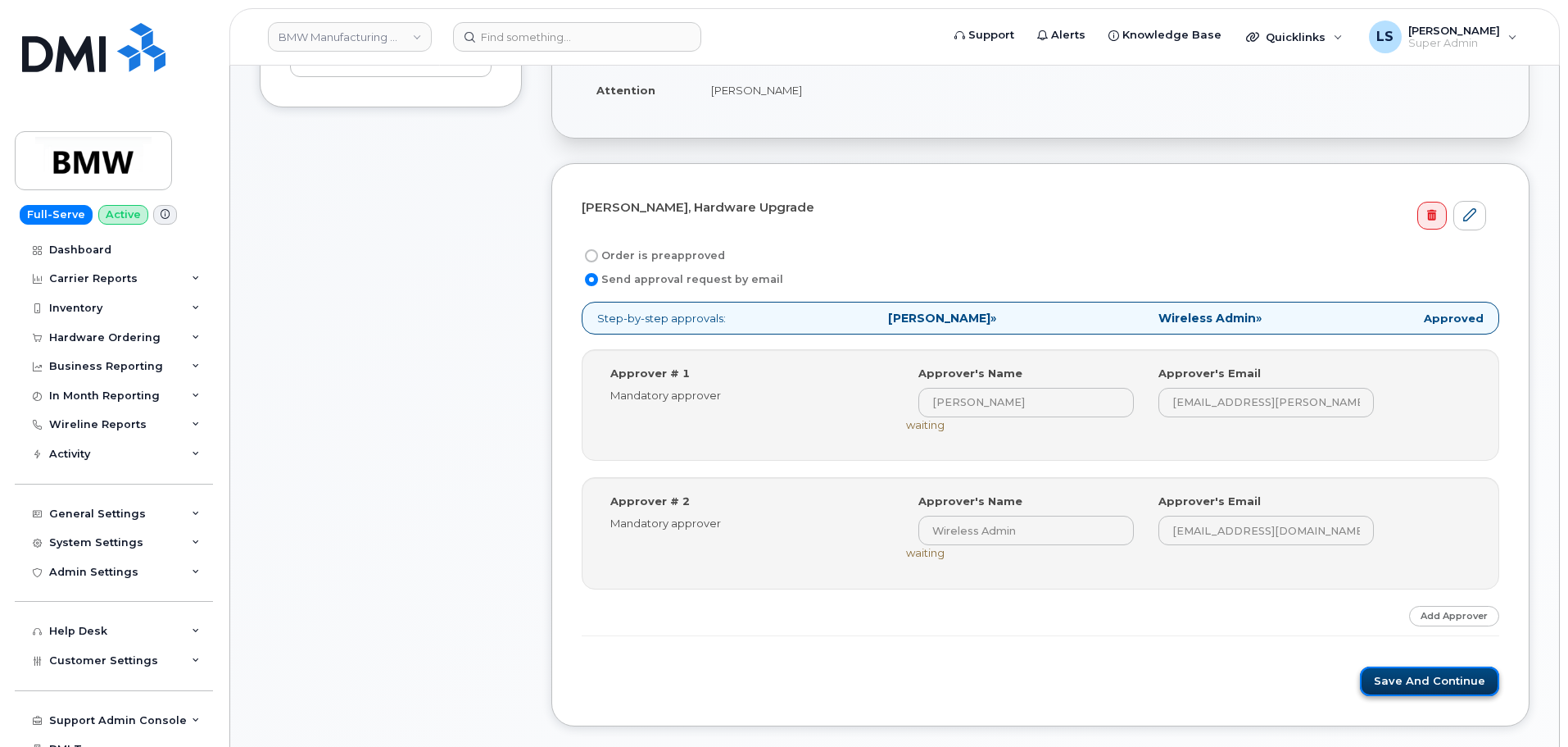
click at [1403, 684] on button "Save and Continue" at bounding box center [1429, 681] width 139 height 30
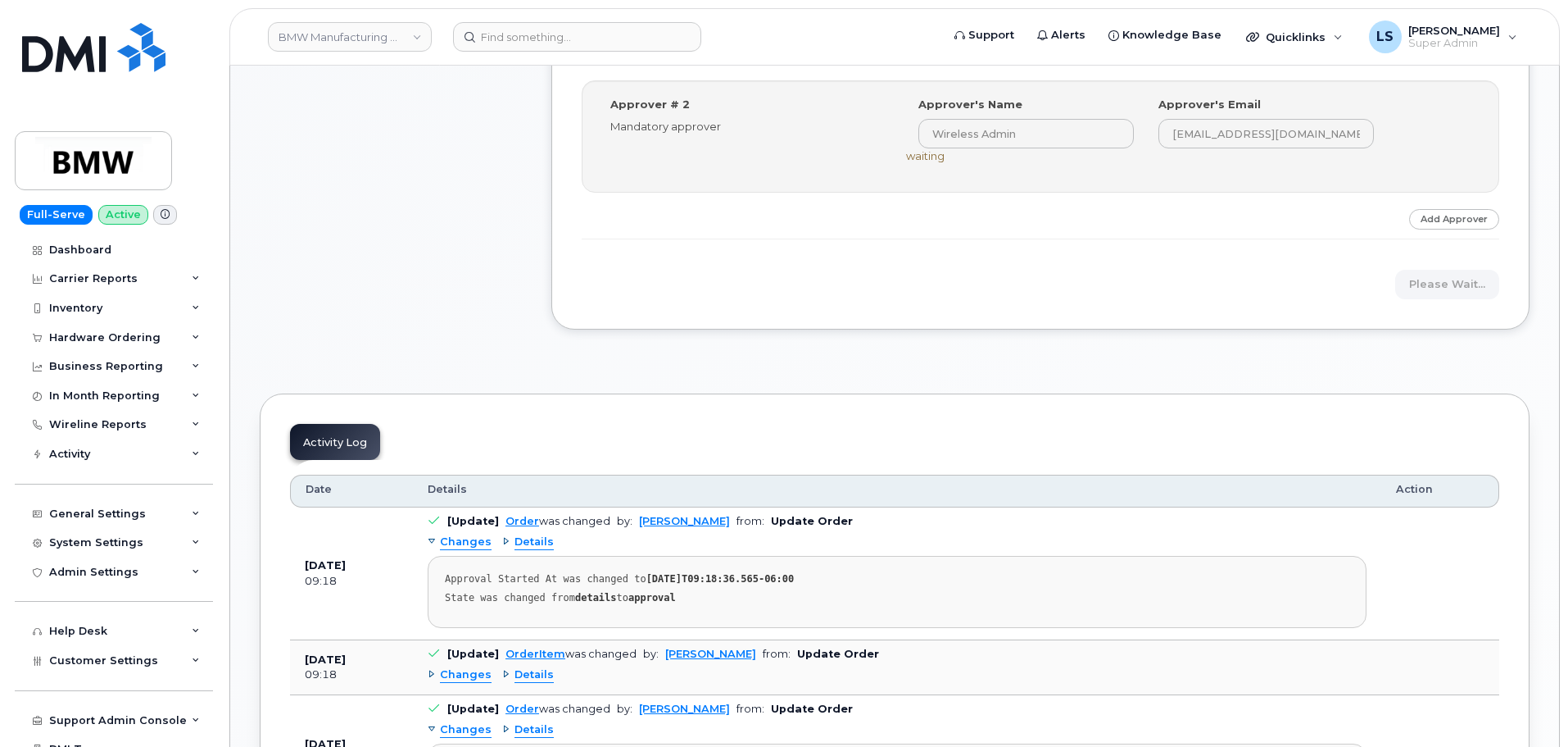
scroll to position [656, 0]
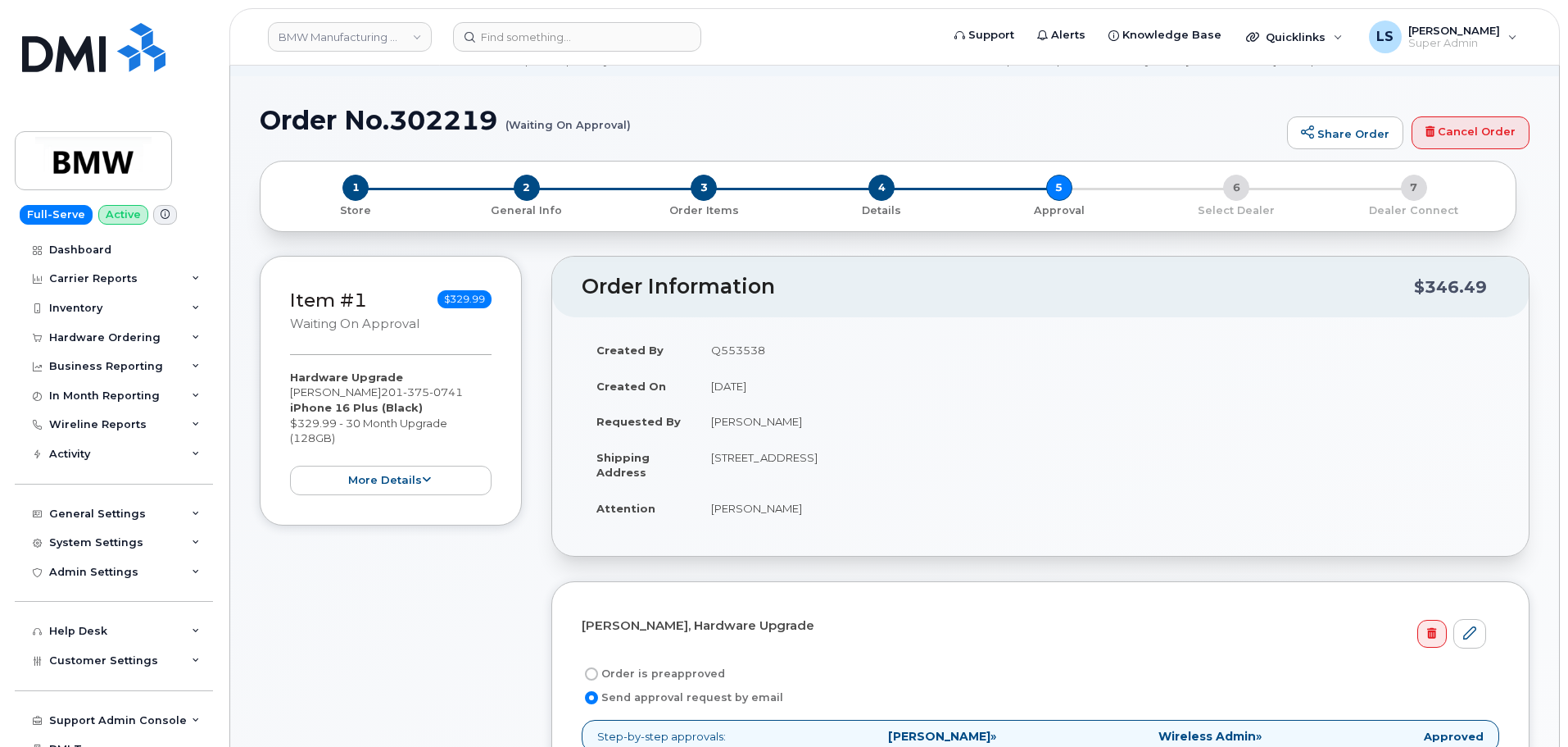
scroll to position [246, 0]
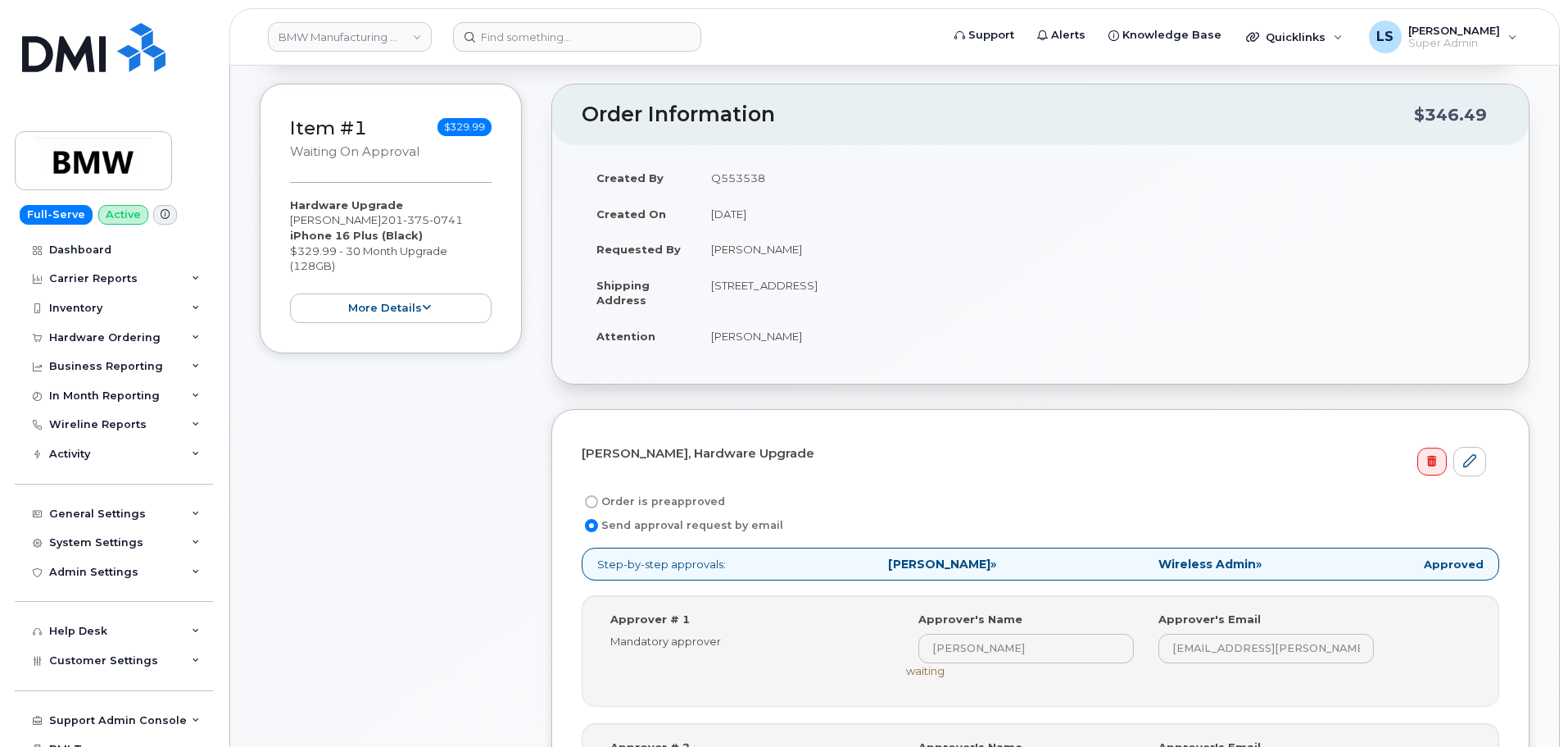
drag, startPoint x: 799, startPoint y: 250, endPoint x: 703, endPoint y: 242, distance: 96.3
click at [703, 242] on td "[PERSON_NAME]" at bounding box center [1098, 249] width 802 height 36
copy td "[PERSON_NAME]"
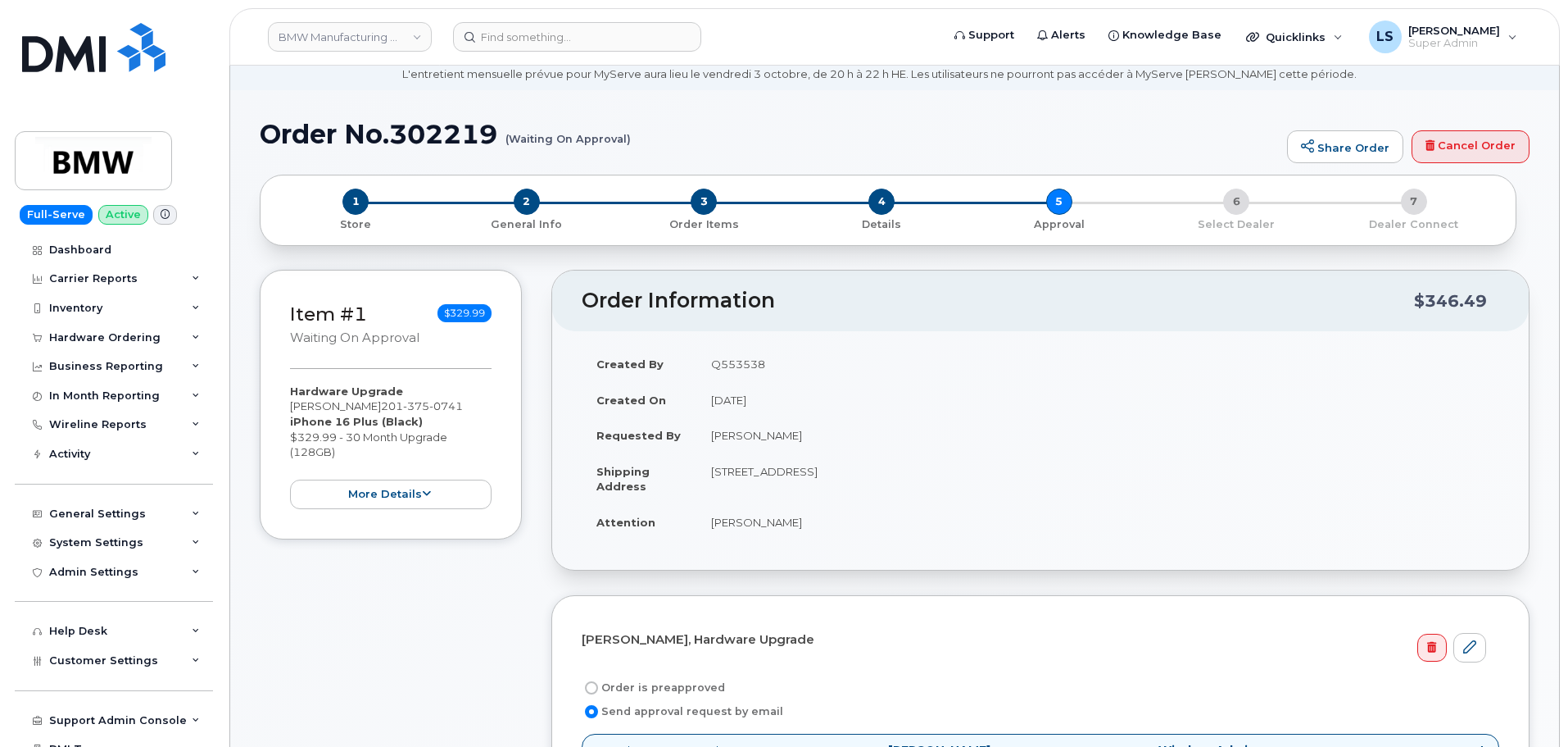
scroll to position [0, 0]
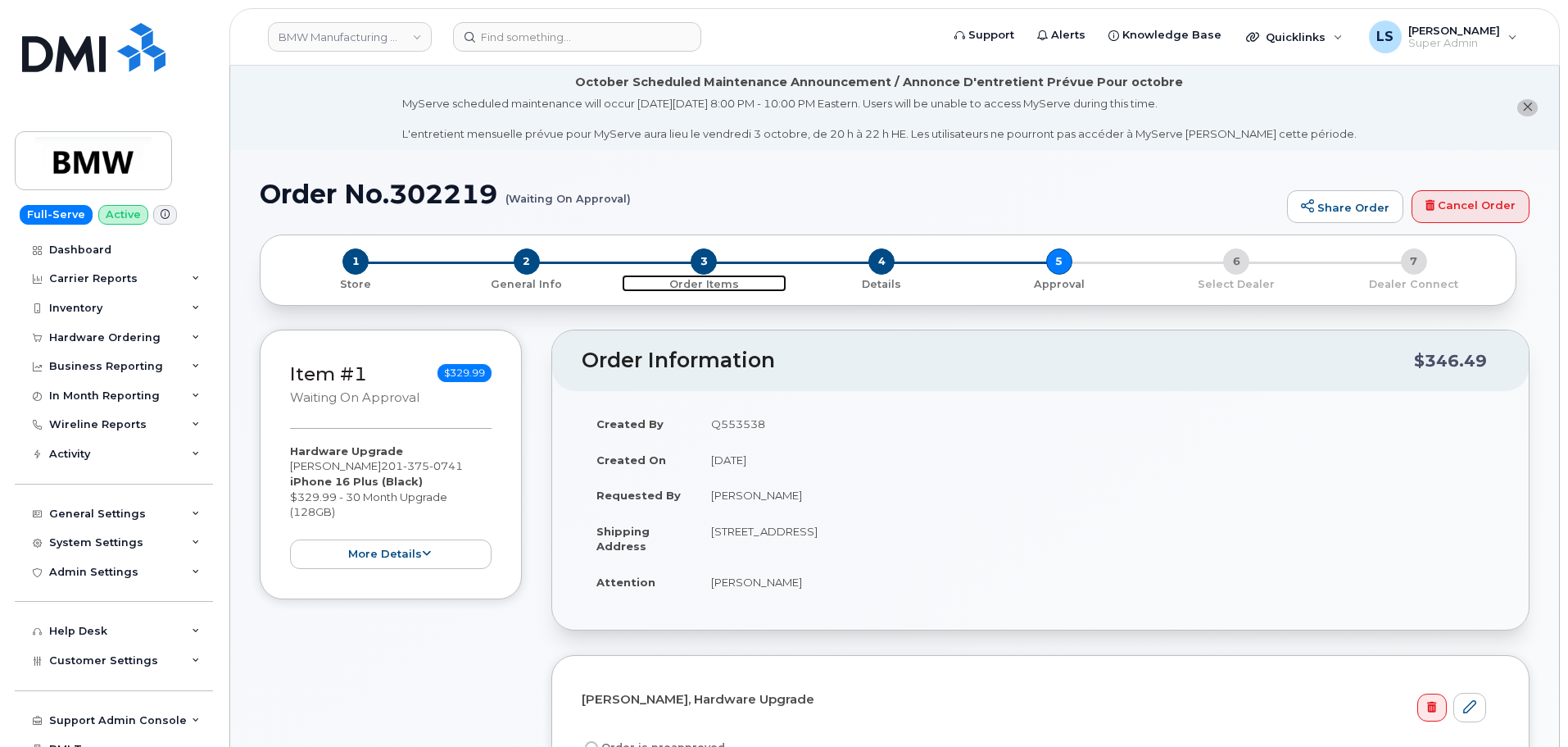
click at [707, 260] on span "3" at bounding box center [704, 262] width 26 height 26
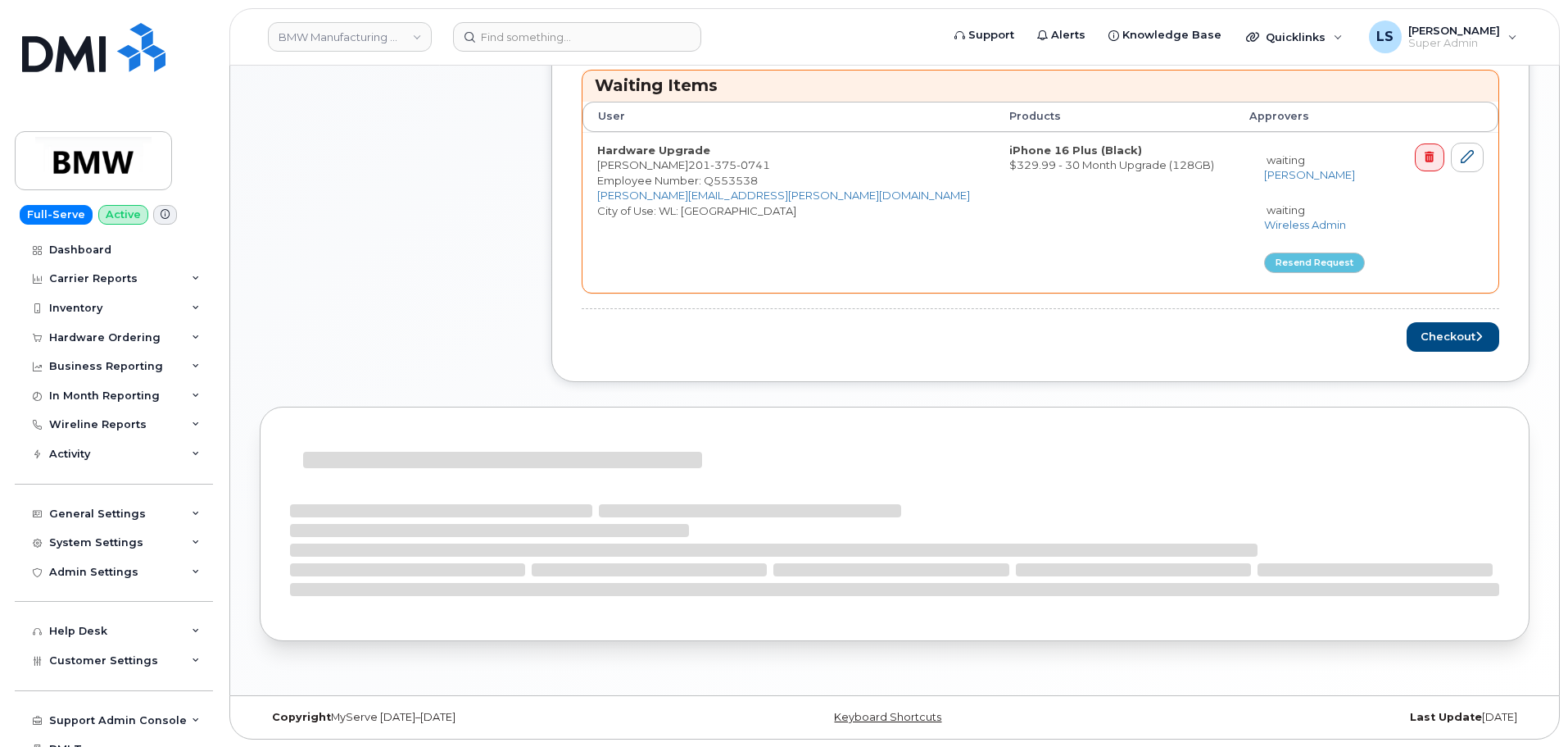
scroll to position [672, 0]
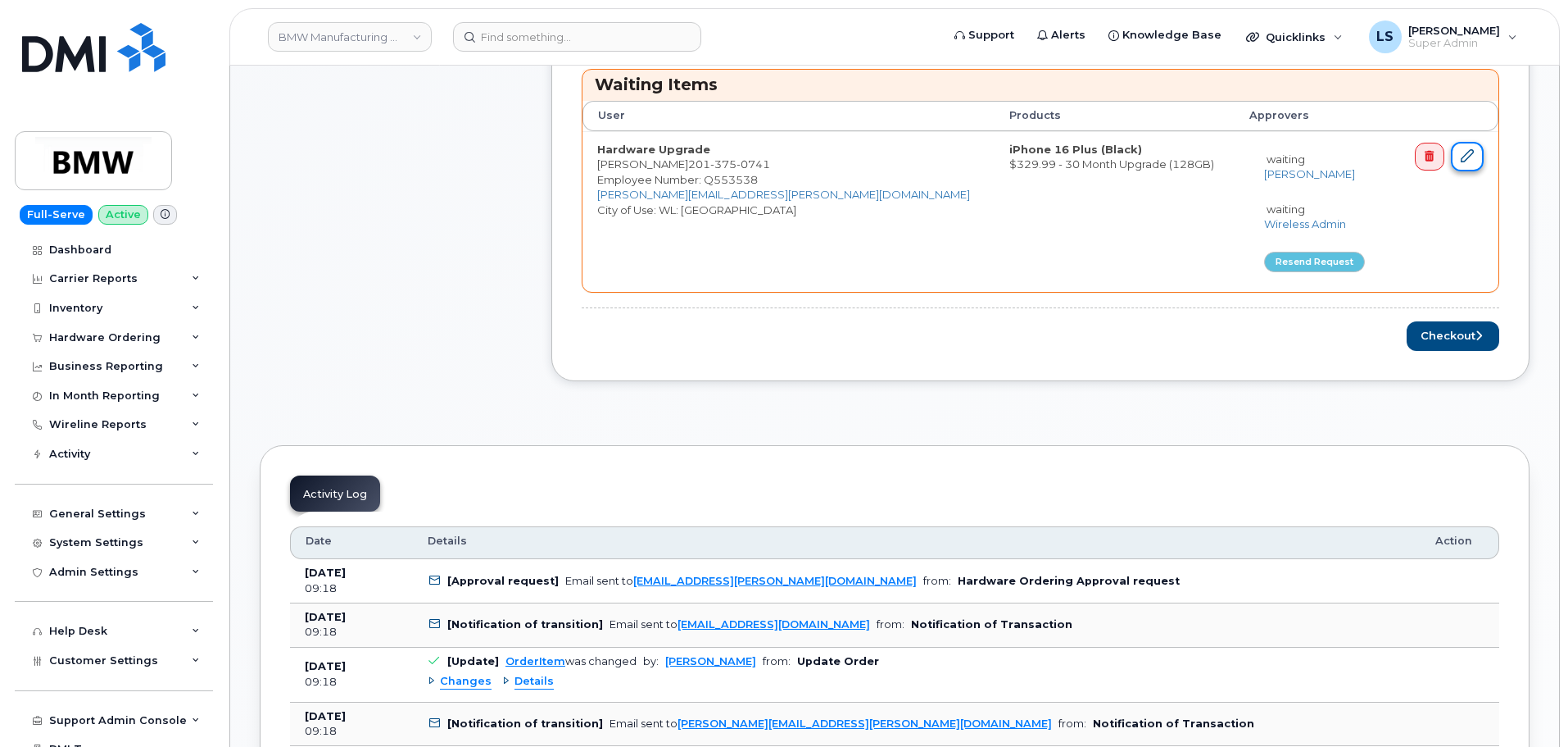
click at [1480, 158] on link at bounding box center [1467, 157] width 33 height 30
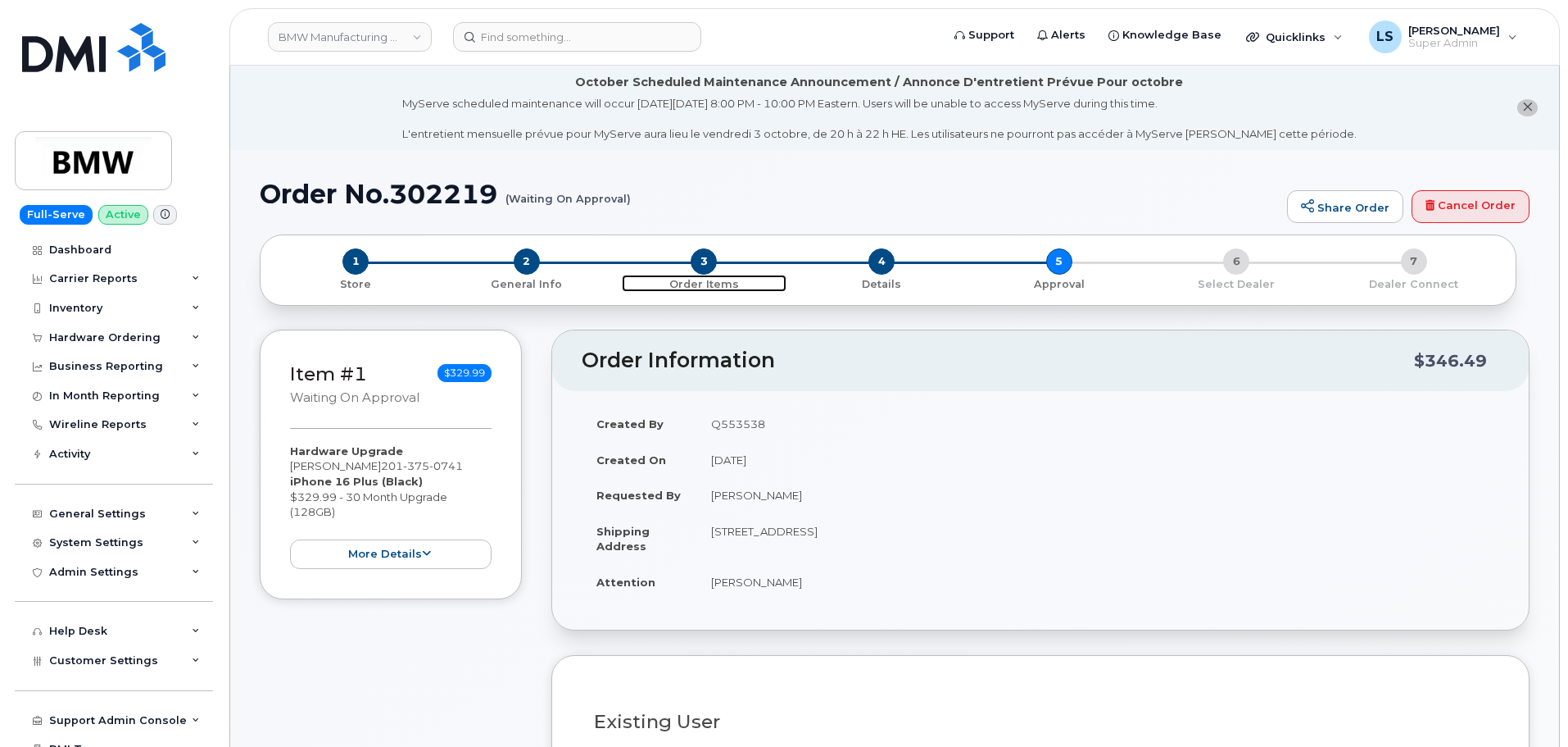
click at [701, 264] on span "3" at bounding box center [704, 262] width 26 height 26
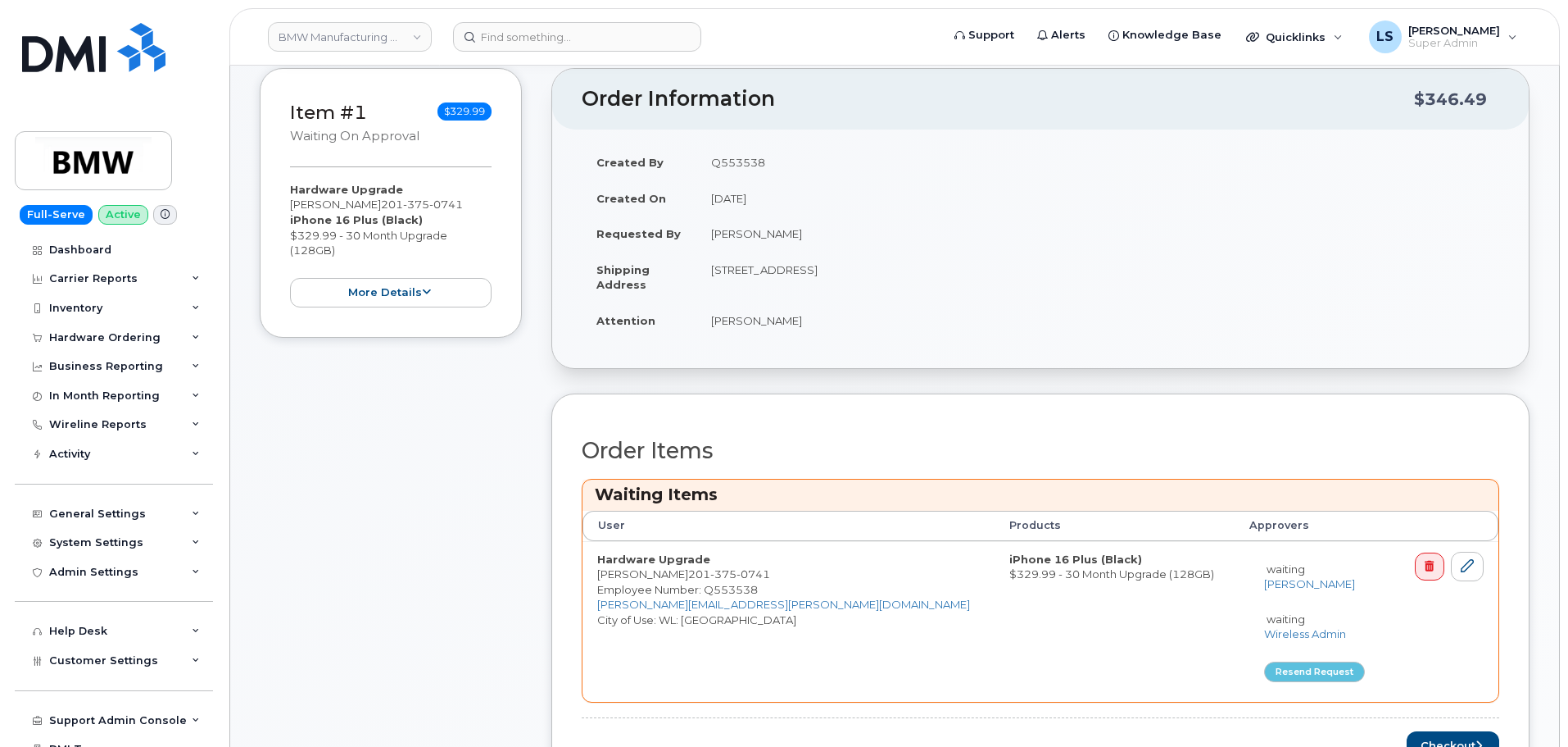
scroll to position [656, 0]
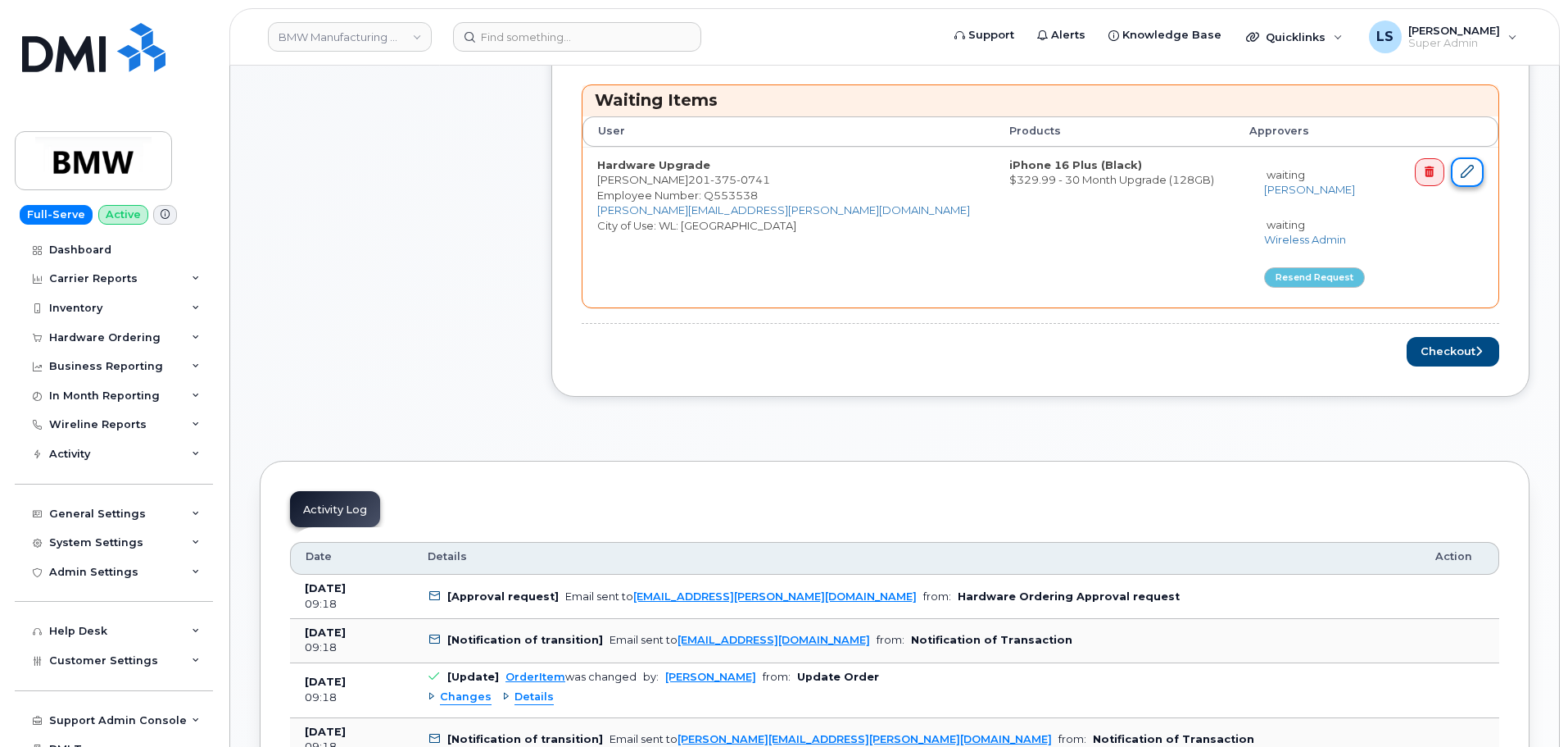
click at [1470, 179] on link at bounding box center [1467, 172] width 33 height 30
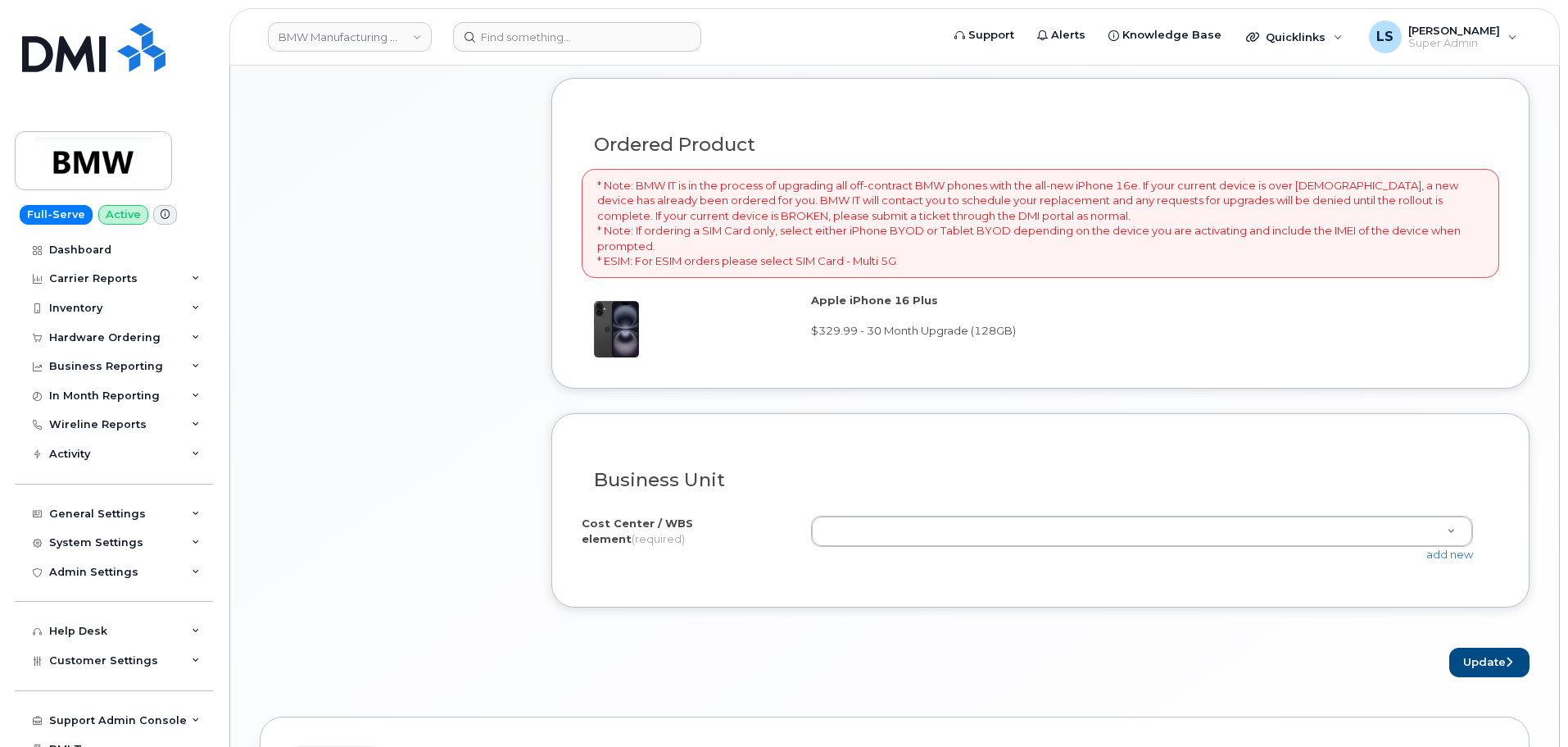
scroll to position [1393, 0]
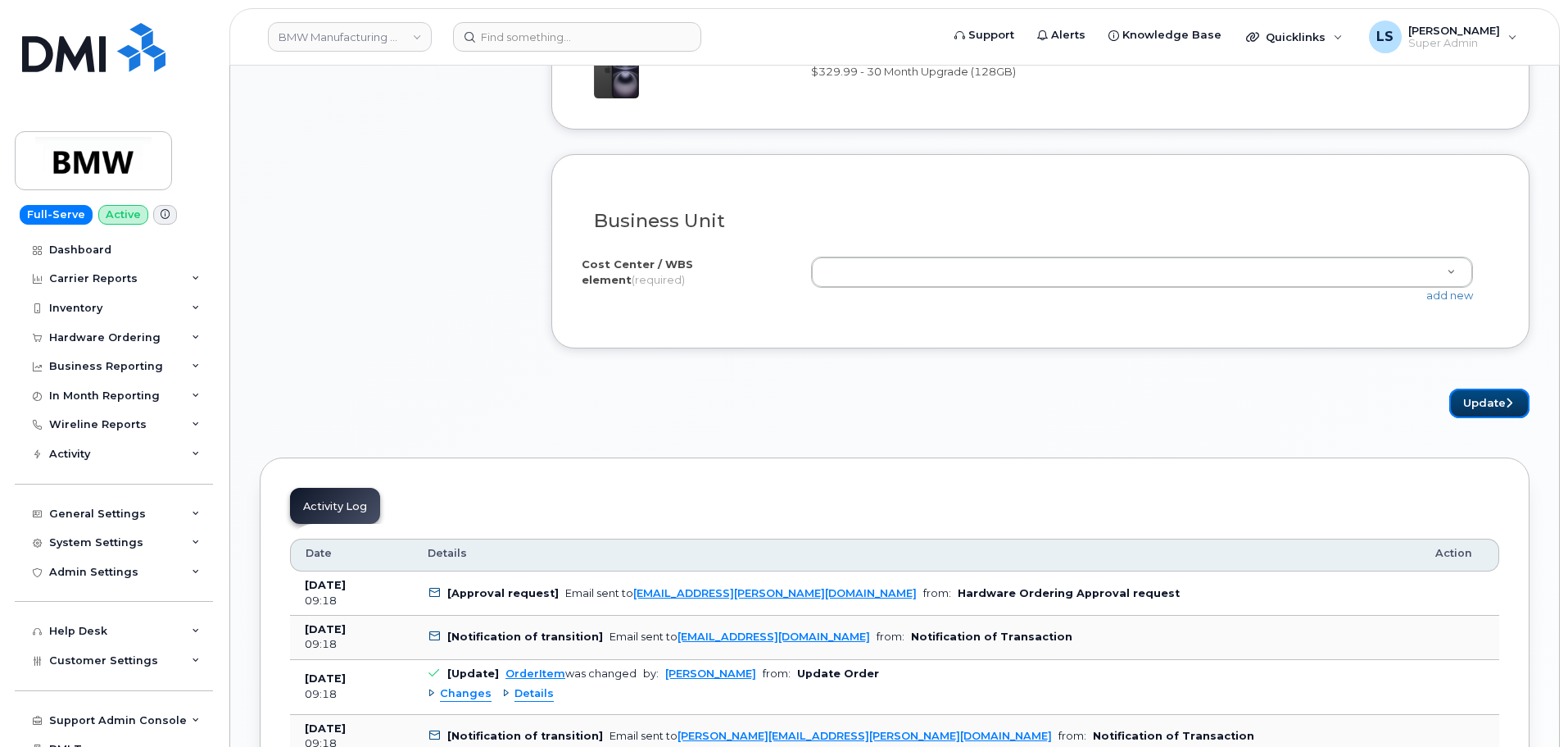
drag, startPoint x: 1460, startPoint y: 417, endPoint x: 1447, endPoint y: 414, distance: 13.3
click at [1458, 417] on button "Update" at bounding box center [1489, 403] width 80 height 30
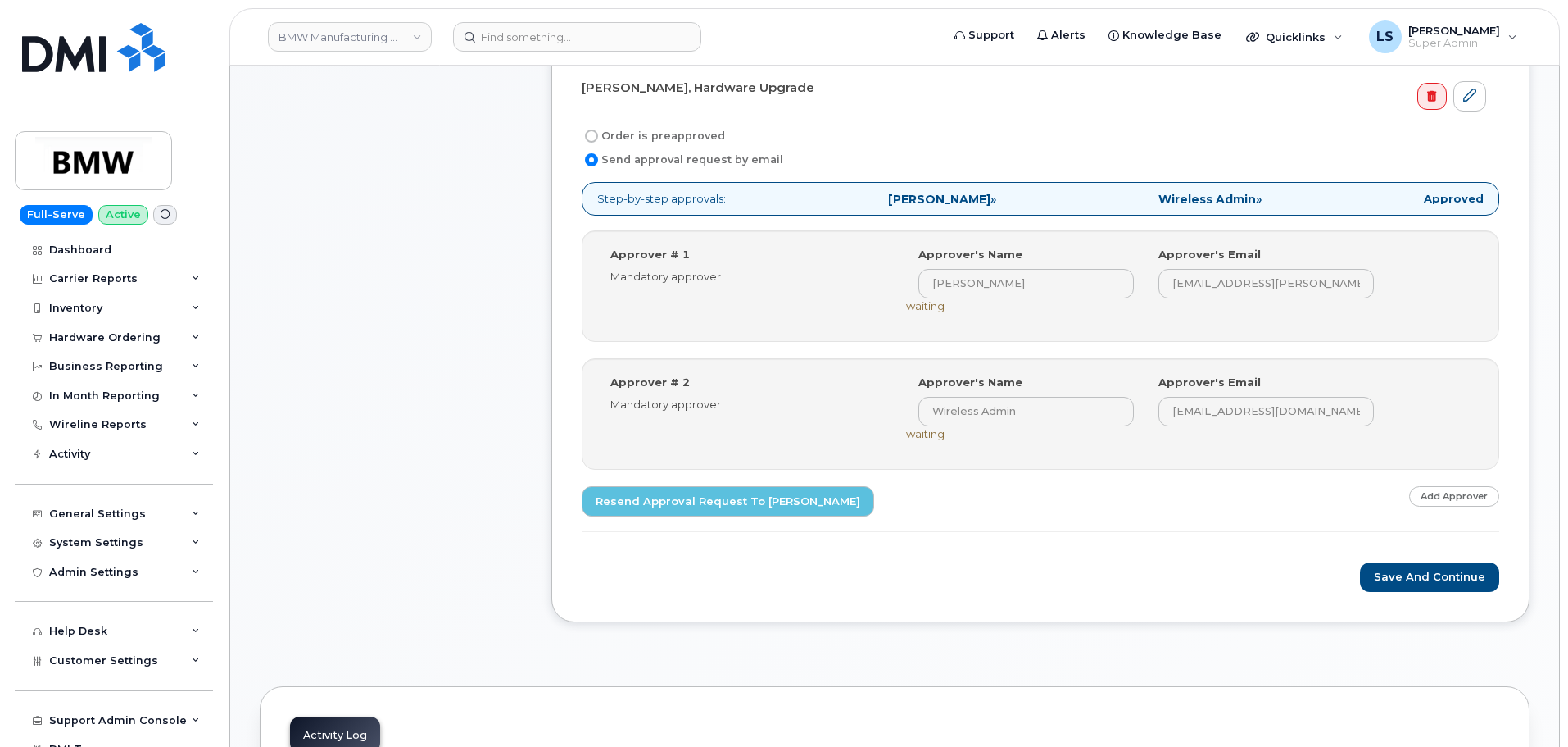
scroll to position [1229, 0]
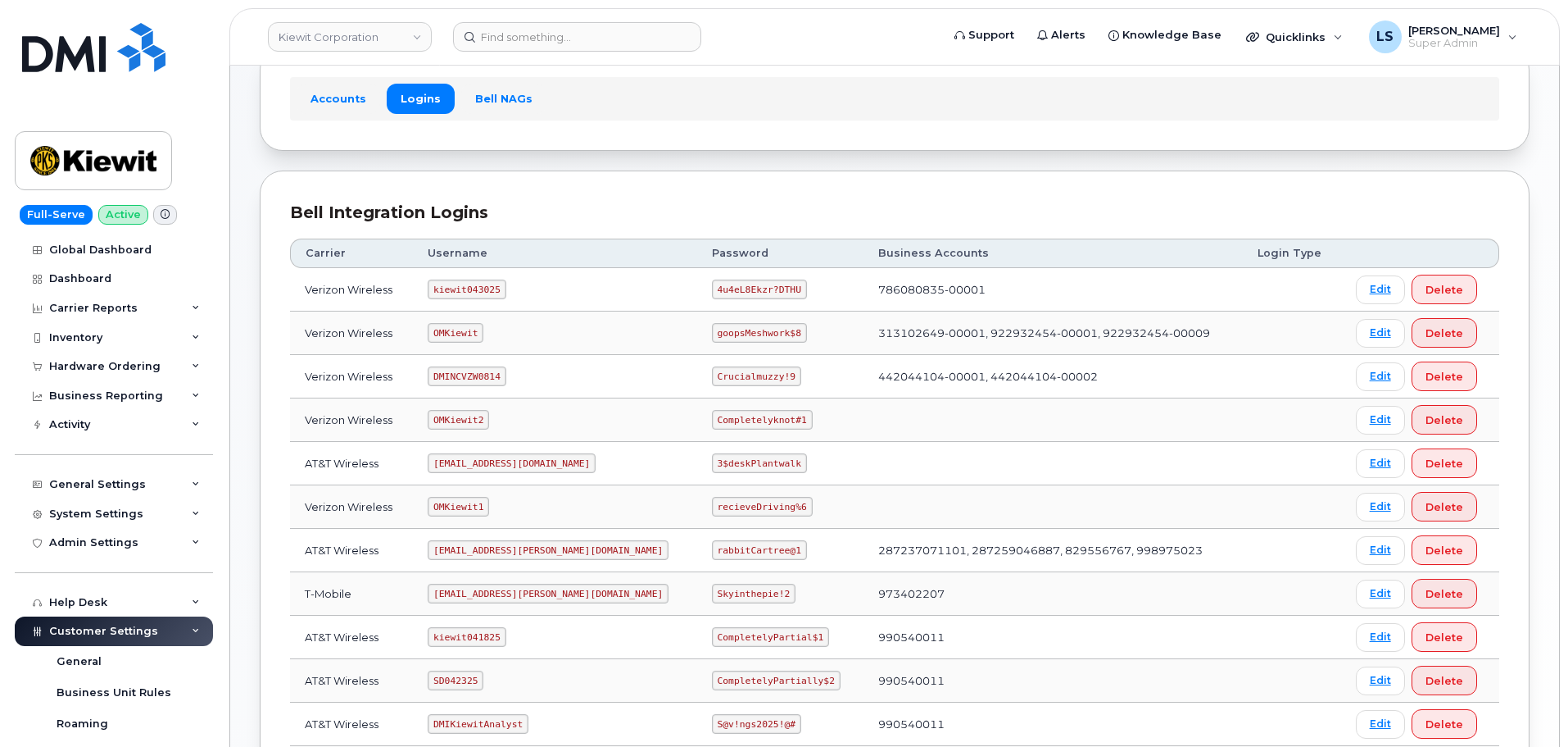
scroll to position [82, 0]
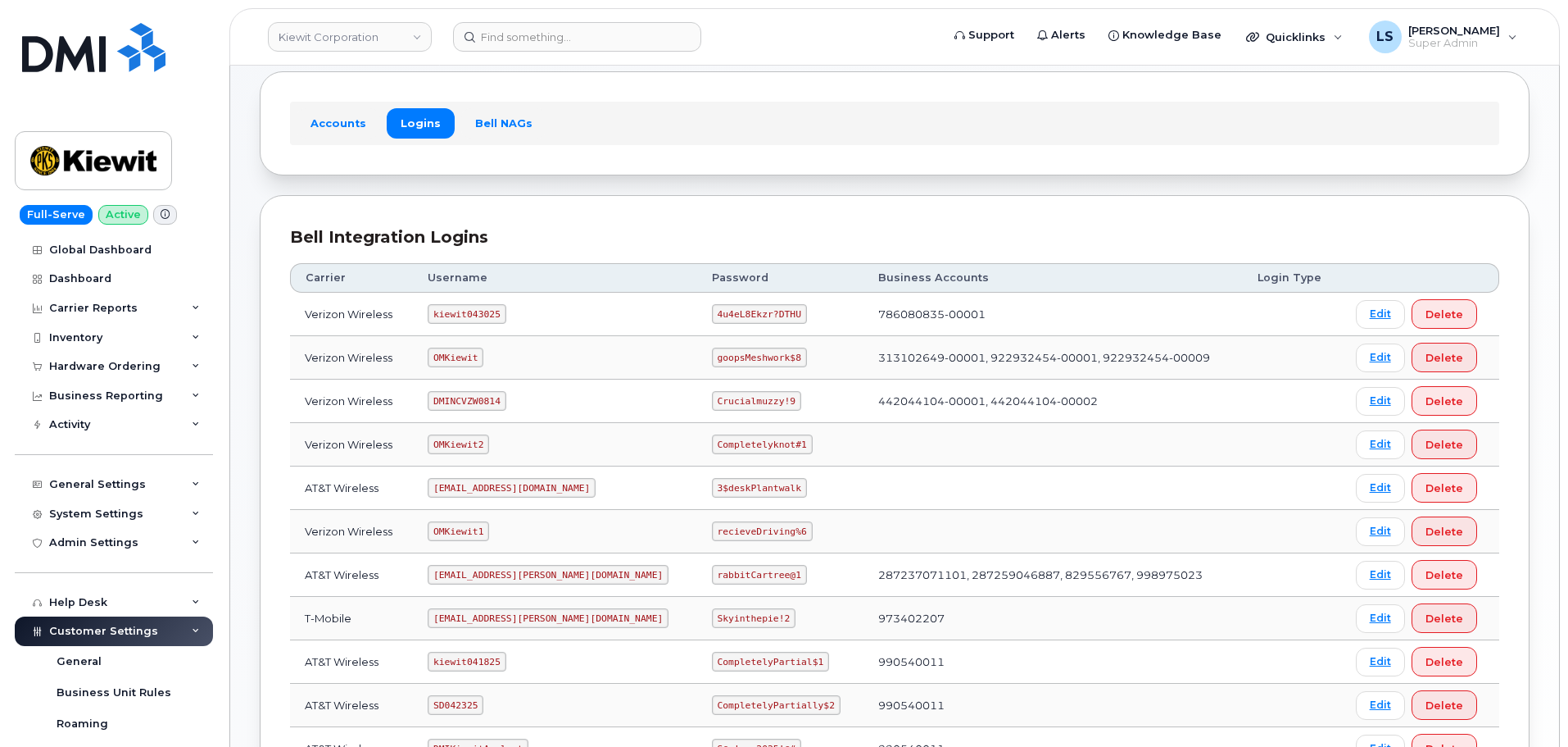
click at [712, 318] on code "4u4eL8Ekzr?DTHU" at bounding box center [760, 314] width 95 height 20
click at [712, 317] on code "4u4eL8Ekzr?DTHU" at bounding box center [760, 314] width 95 height 20
click at [712, 316] on code "4u4eL8Ekzr?DTHU" at bounding box center [760, 314] width 95 height 20
click at [719, 314] on code "4u4eL8Ekzr?DTHU" at bounding box center [760, 314] width 95 height 20
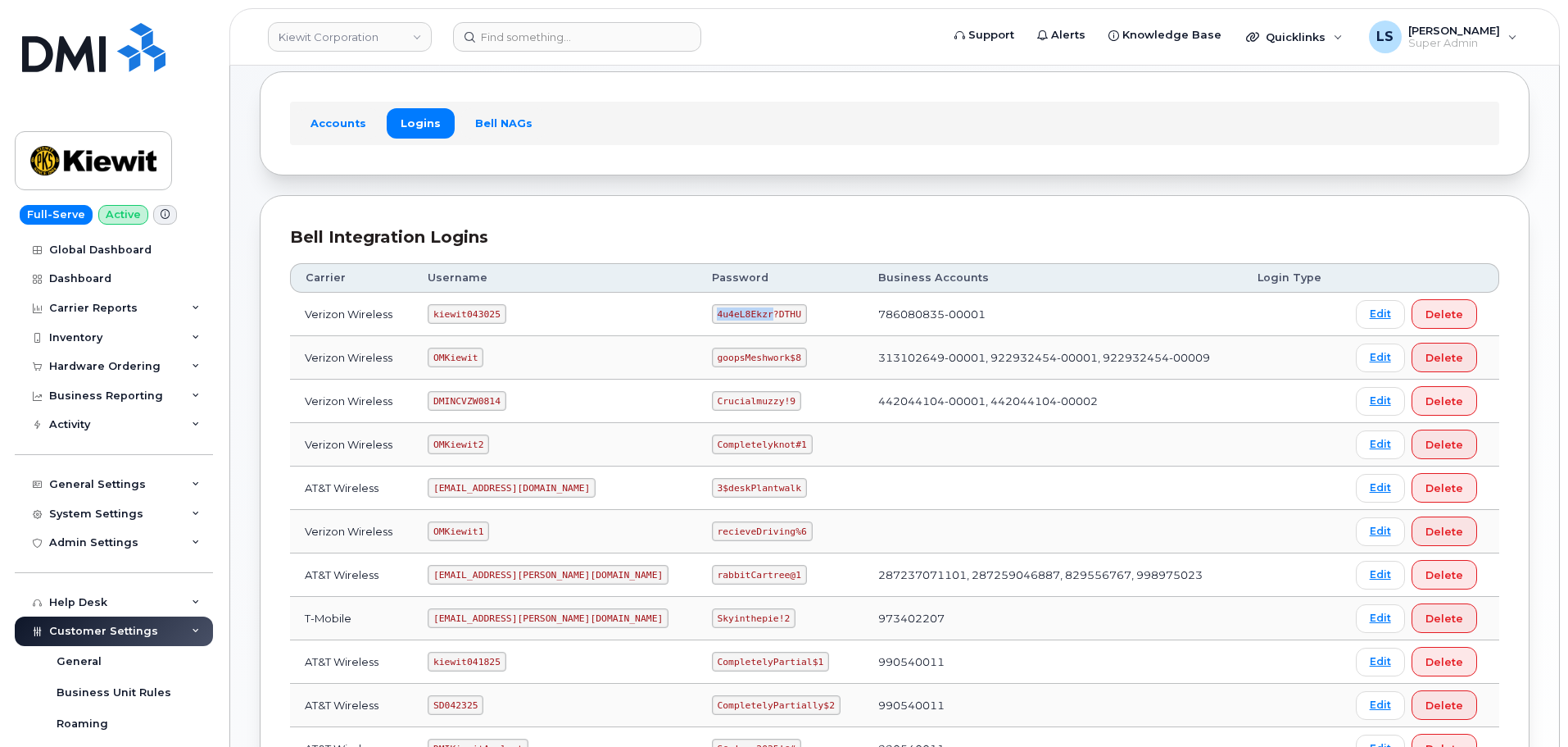
click at [719, 313] on code "4u4eL8Ekzr?DTHU" at bounding box center [760, 314] width 95 height 20
click at [717, 313] on code "4u4eL8Ekzr?DTHU" at bounding box center [760, 314] width 95 height 20
click at [716, 312] on code "4u4eL8Ekzr?DTHU" at bounding box center [760, 314] width 95 height 20
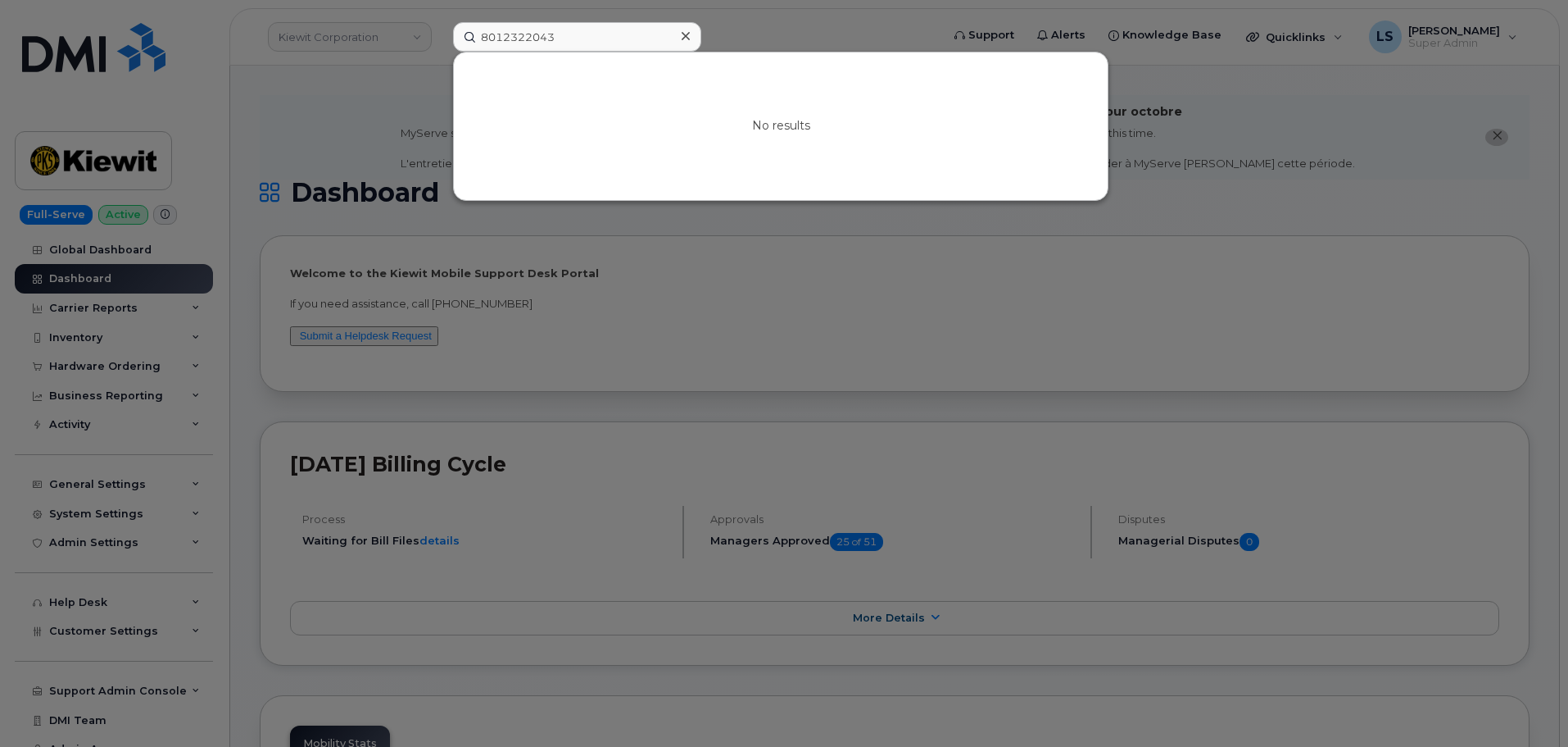
type input "8012322043"
drag, startPoint x: 580, startPoint y: 43, endPoint x: 395, endPoint y: 34, distance: 185.2
click at [440, 34] on div "8012322043 No results" at bounding box center [692, 37] width 503 height 30
